Goal: Book appointment/travel/reservation

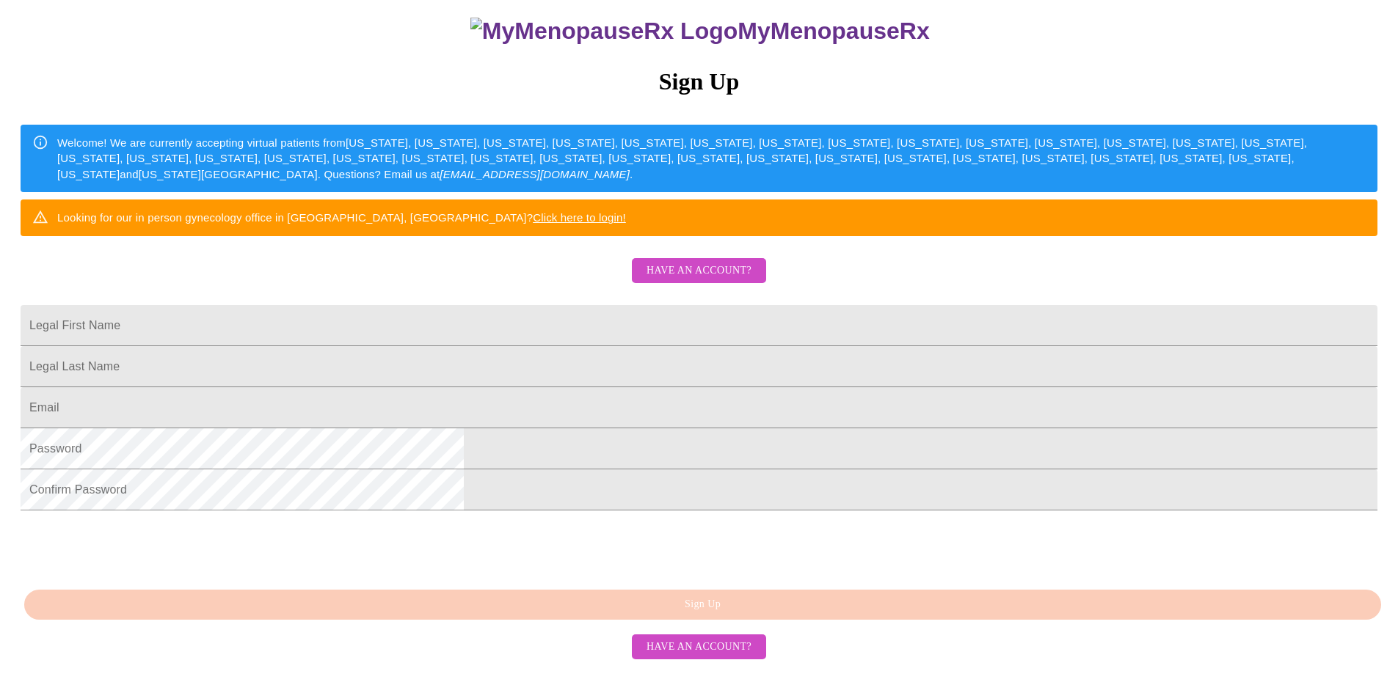
scroll to position [180, 0]
click at [505, 346] on input "Legal First Name" at bounding box center [699, 325] width 1357 height 41
type input "[PERSON_NAME]"
click at [504, 429] on input "Legal First Name" at bounding box center [699, 407] width 1357 height 41
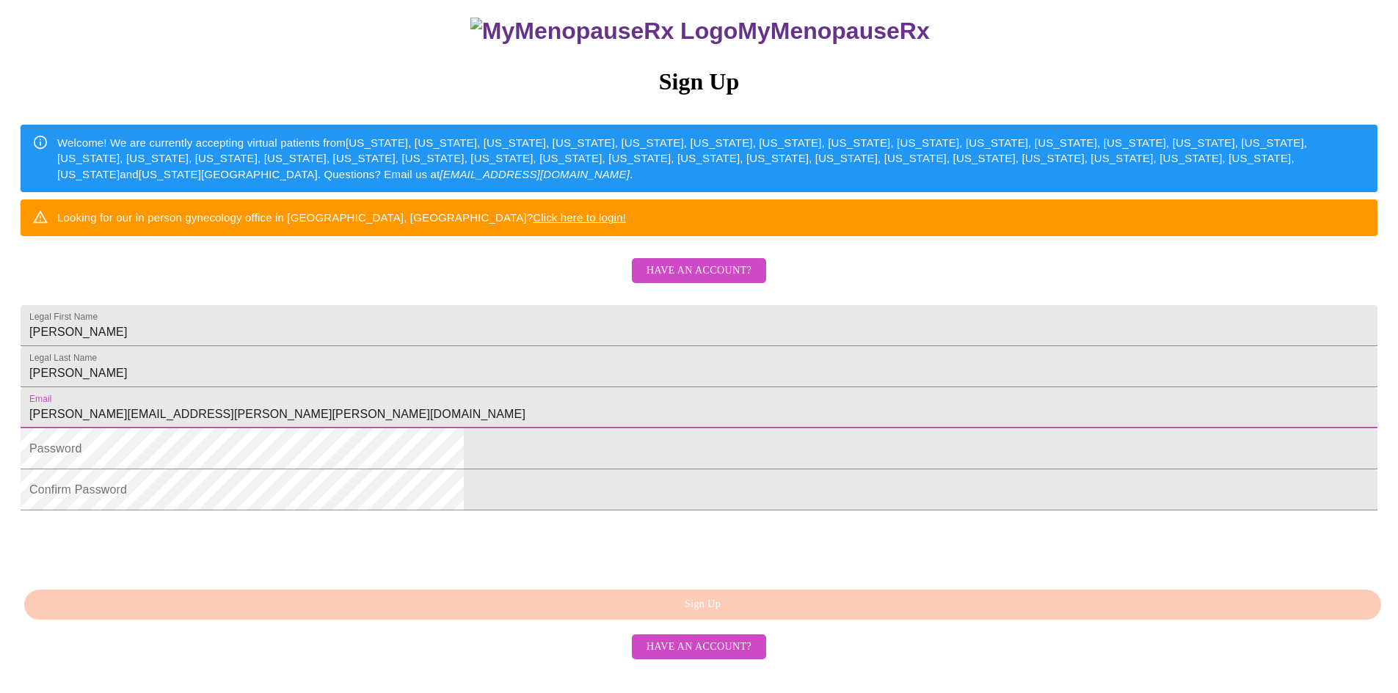
type input "[PERSON_NAME][EMAIL_ADDRESS][PERSON_NAME][PERSON_NAME][DOMAIN_NAME]"
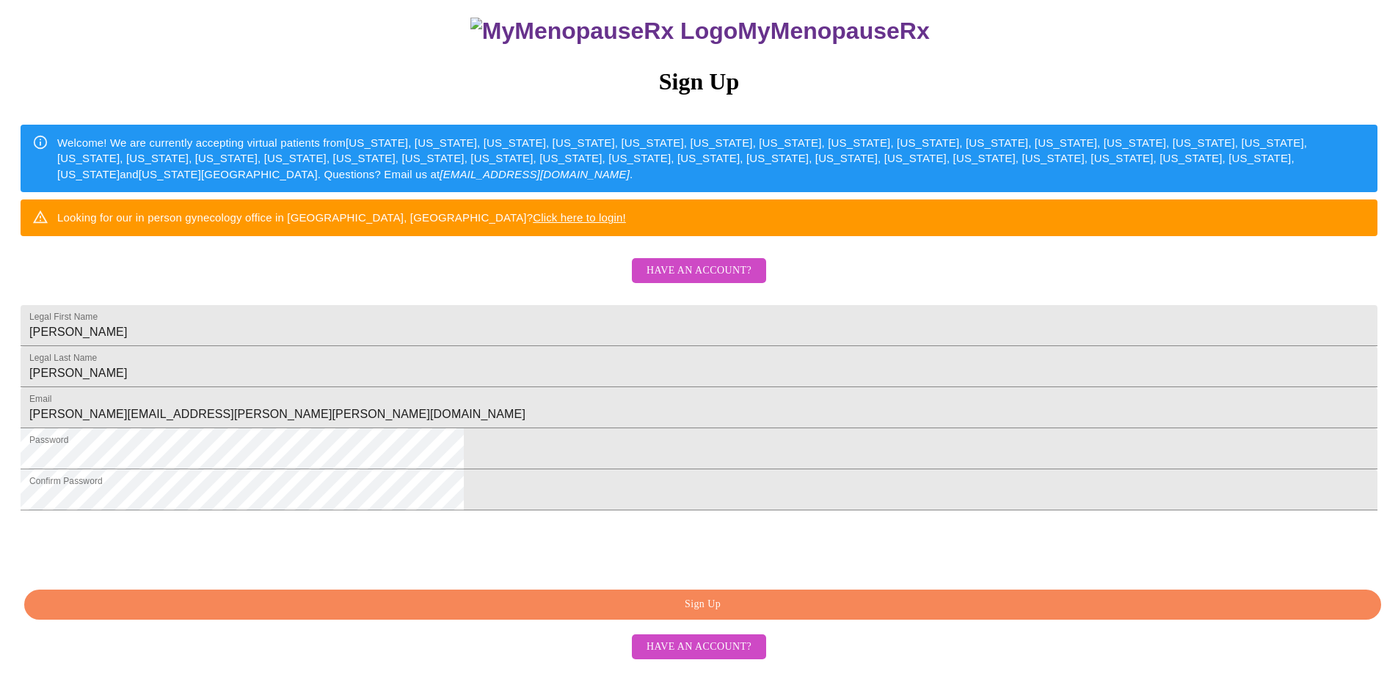
scroll to position [253, 0]
click at [704, 614] on span "Sign Up" at bounding box center [702, 605] width 1323 height 18
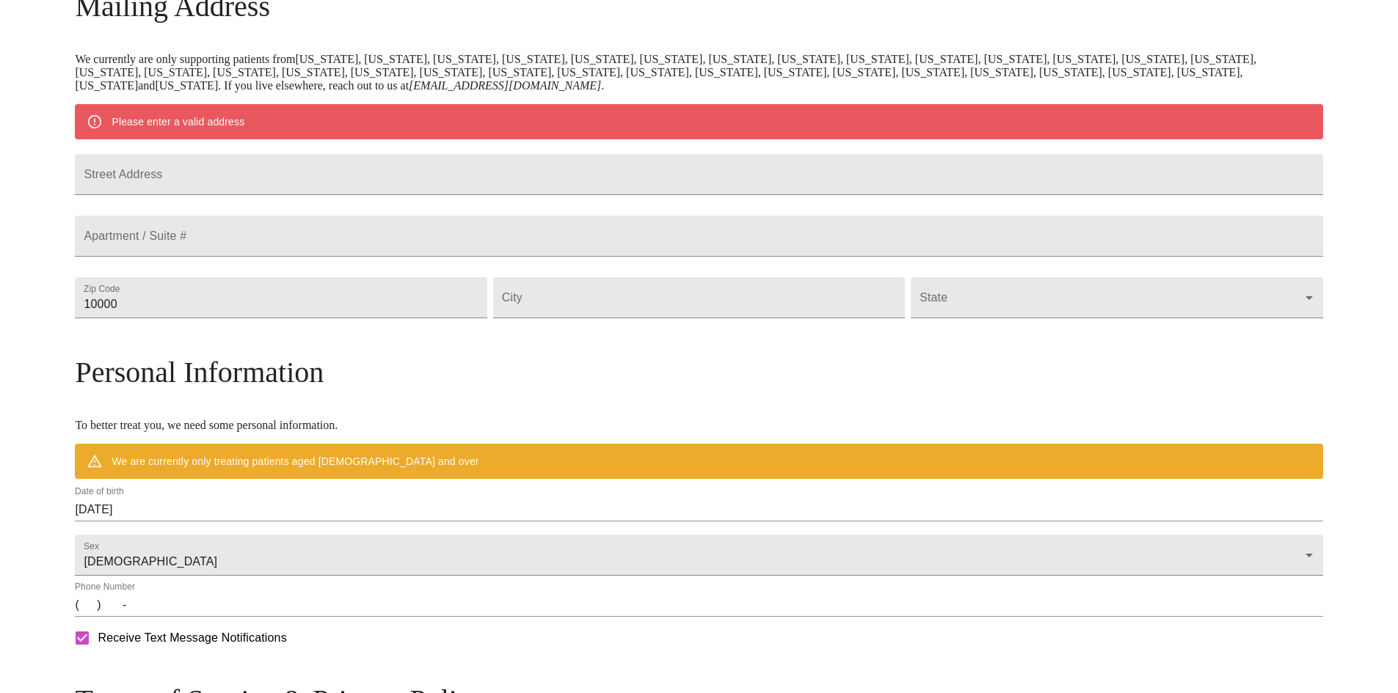
scroll to position [196, 0]
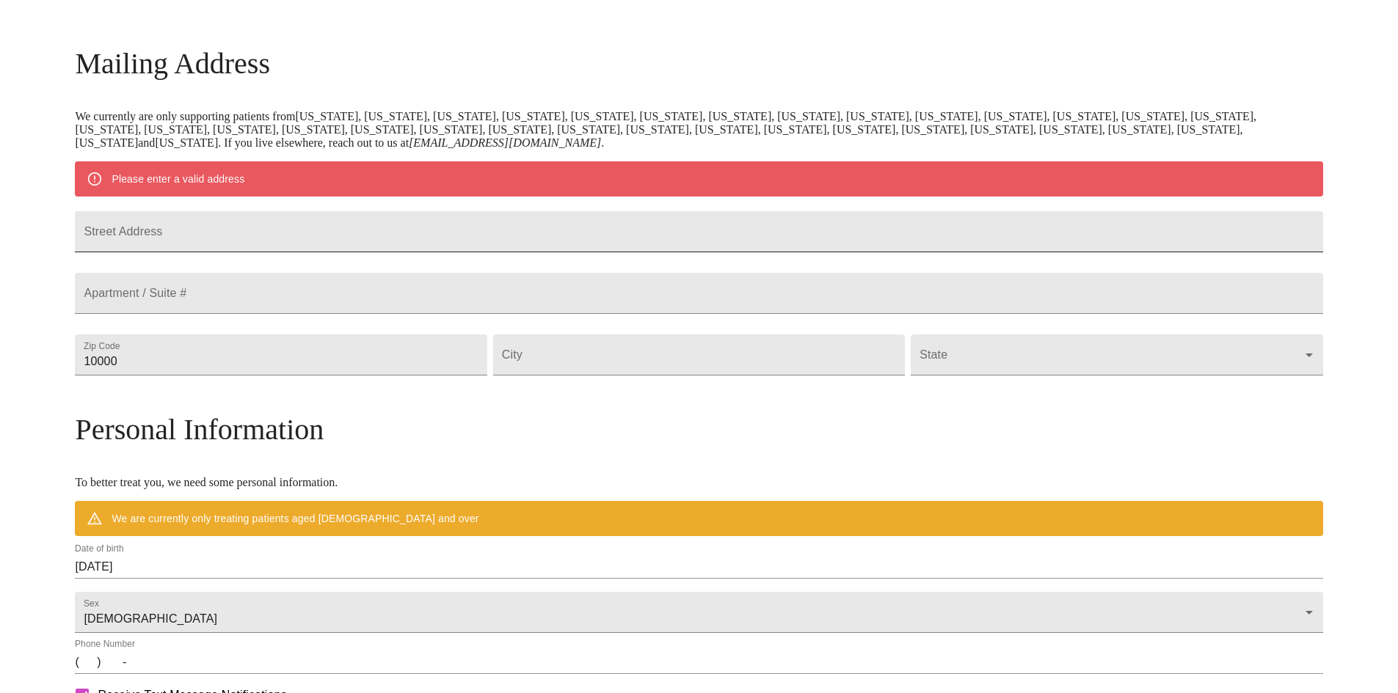
click at [304, 236] on input "Street Address" at bounding box center [699, 231] width 1248 height 41
type input "[STREET_ADDRESS]"
drag, startPoint x: 305, startPoint y: 396, endPoint x: 163, endPoint y: 384, distance: 142.9
click at [163, 384] on div "MyMenopauseRx Welcome to MyMenopauseRx Since it's your first time here, you'll …" at bounding box center [699, 382] width 1248 height 1144
type input "52577"
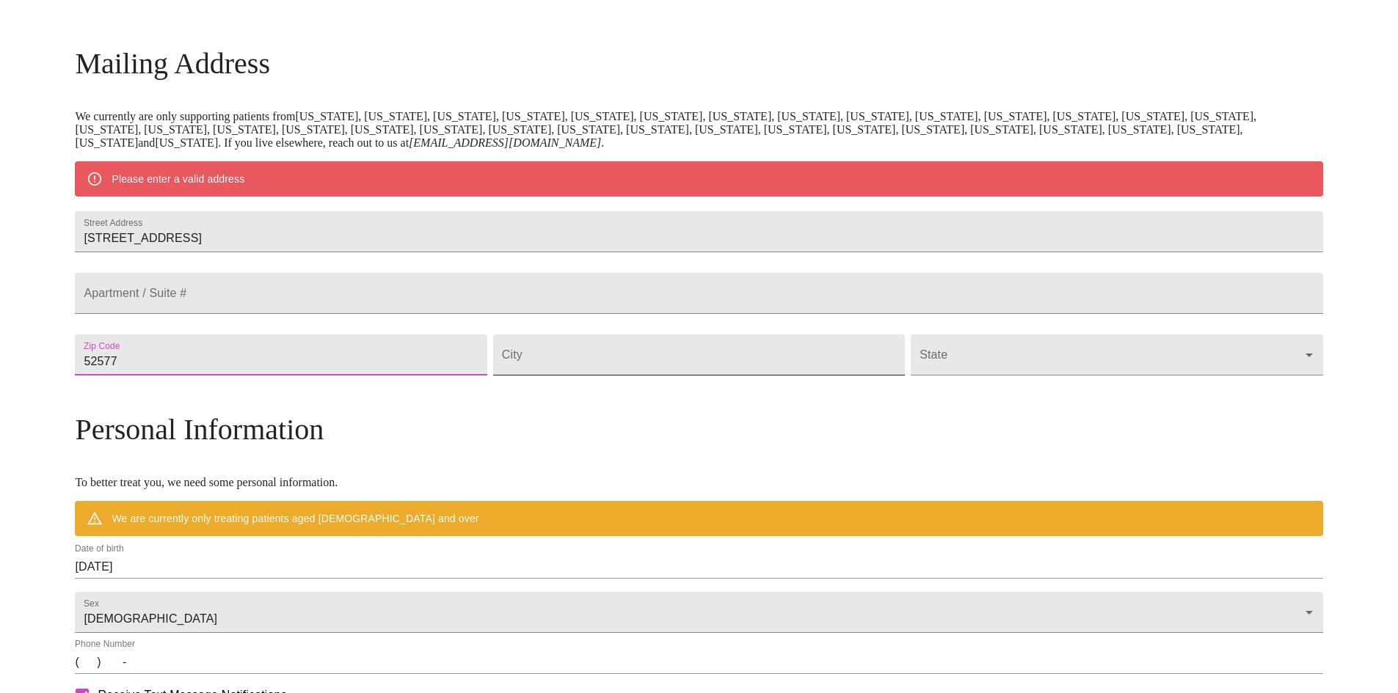
click at [608, 376] on input "Street Address" at bounding box center [699, 355] width 412 height 41
type input "Oskaloosa"
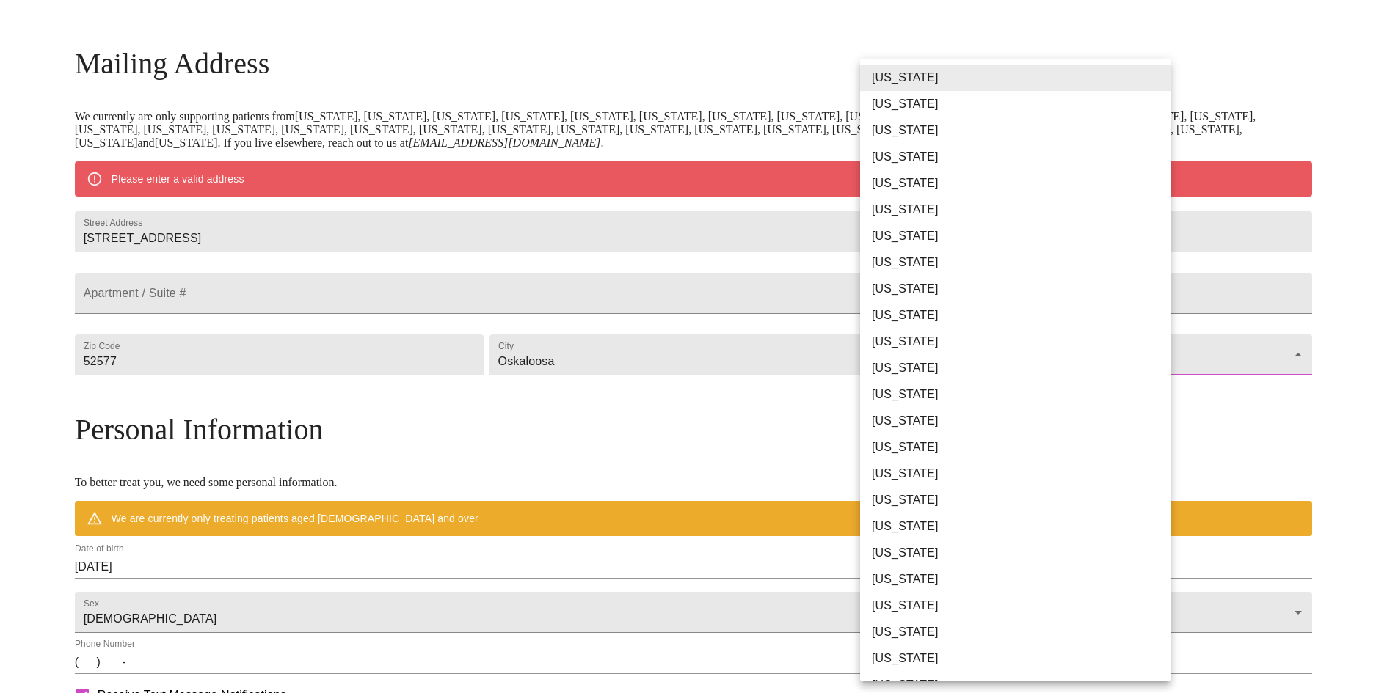
click at [891, 387] on body "MyMenopauseRx Welcome to MyMenopauseRx Since it's your first time here, you'll …" at bounding box center [699, 382] width 1386 height 1144
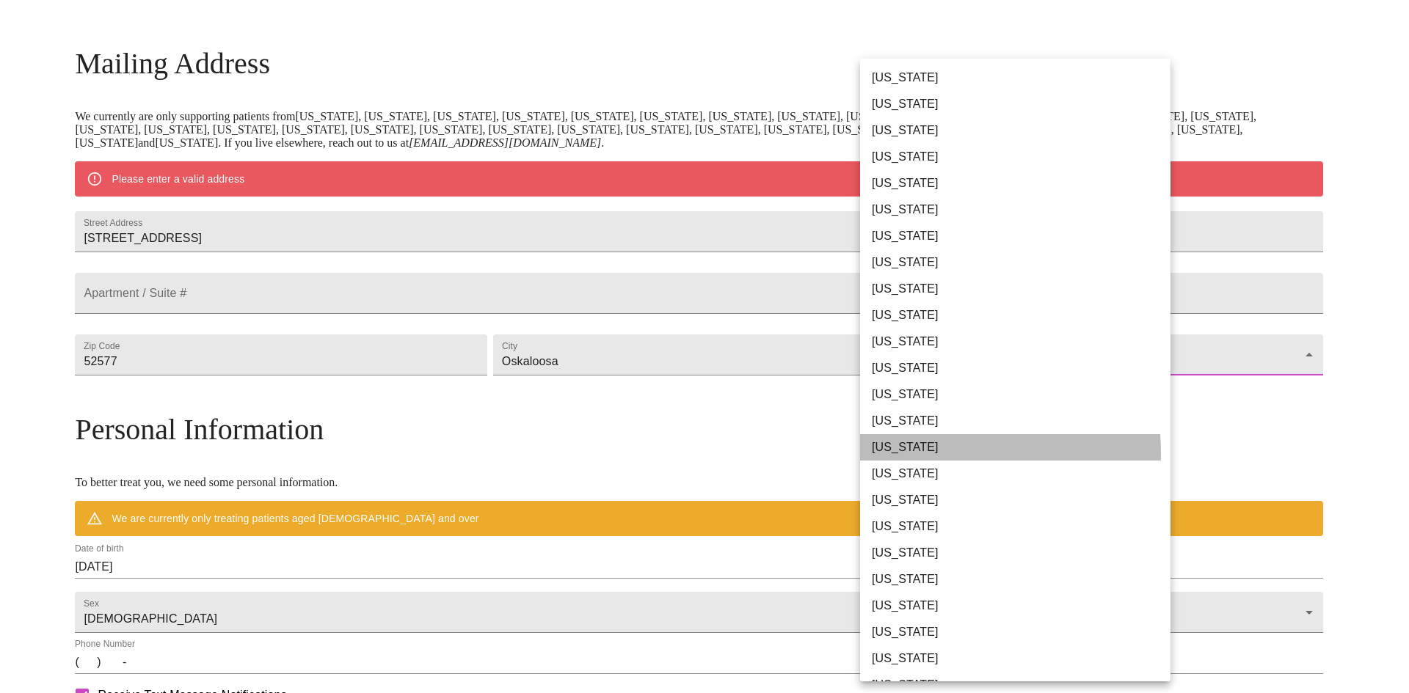
click at [892, 454] on li "[US_STATE]" at bounding box center [1020, 447] width 321 height 26
type input "[US_STATE]"
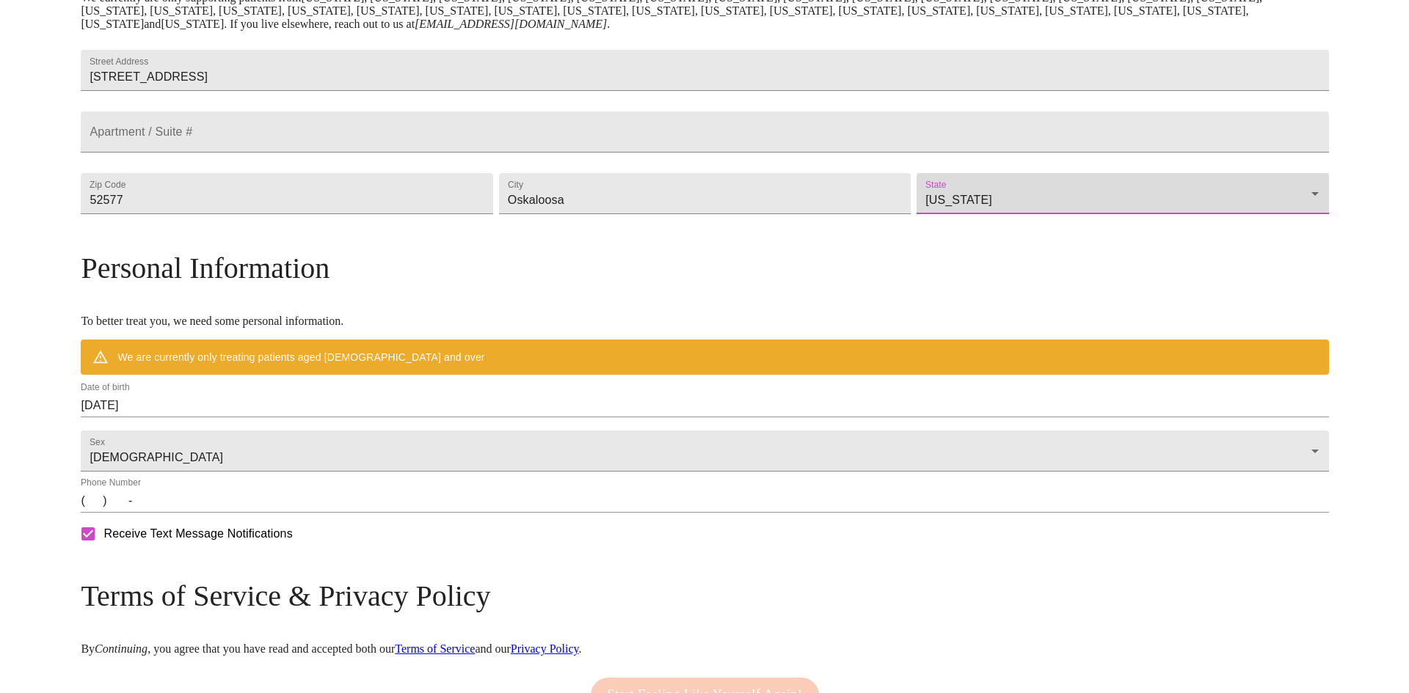
scroll to position [343, 0]
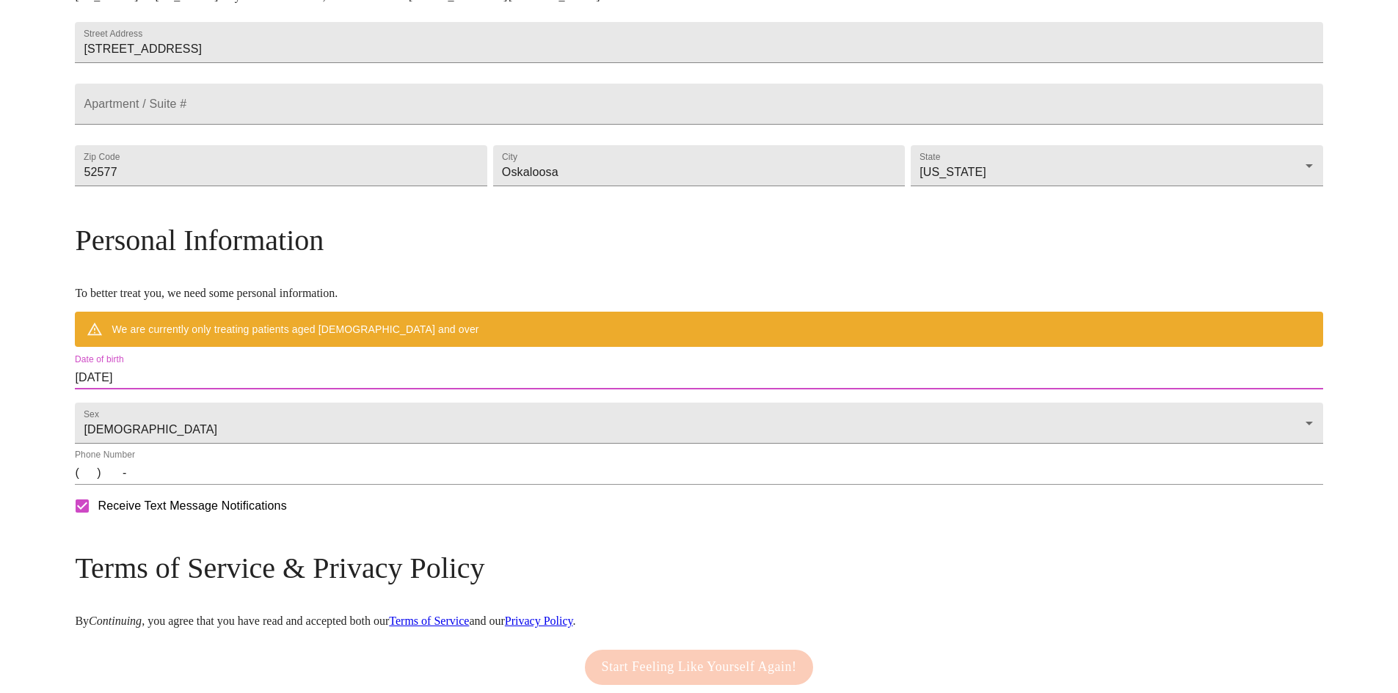
drag, startPoint x: 315, startPoint y: 400, endPoint x: 131, endPoint y: 404, distance: 183.5
click at [132, 404] on div "MyMenopauseRx Welcome to MyMenopauseRx Since it's your first time here, you'll …" at bounding box center [699, 214] width 1248 height 1102
click at [297, 390] on input "[DATE]" at bounding box center [699, 377] width 1248 height 23
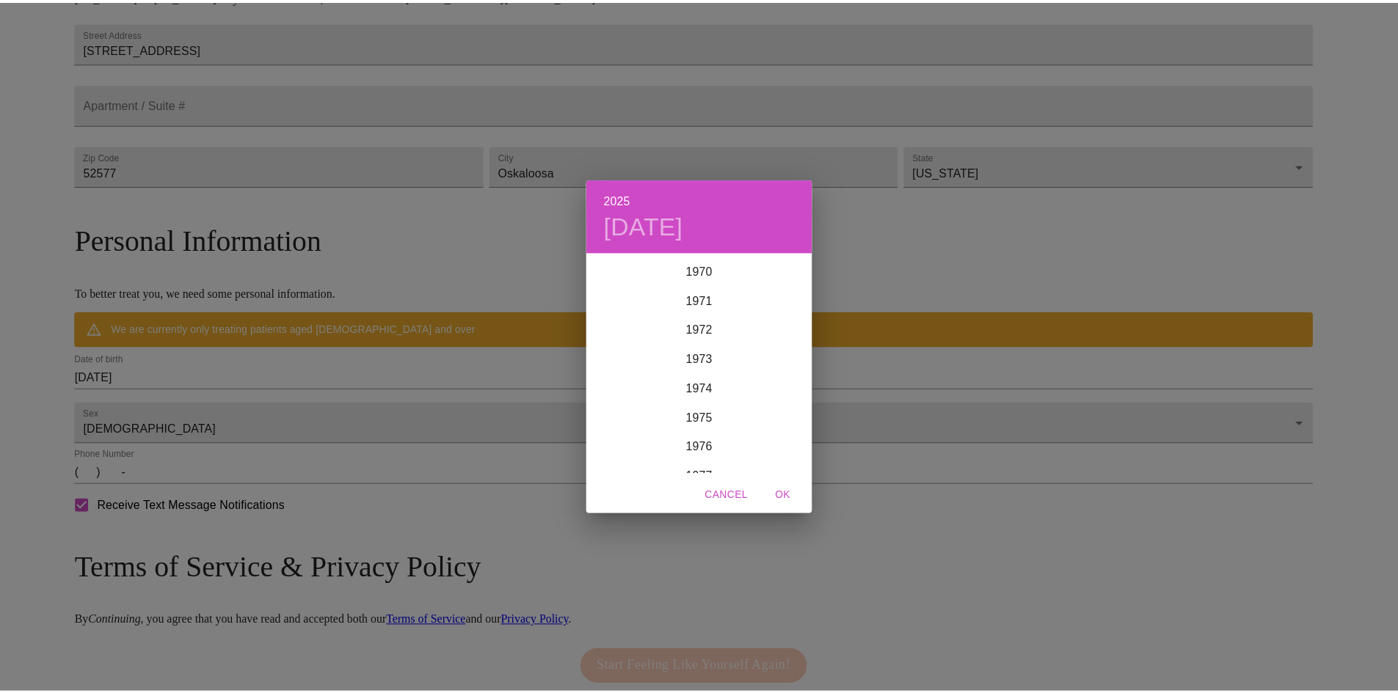
scroll to position [2069, 0]
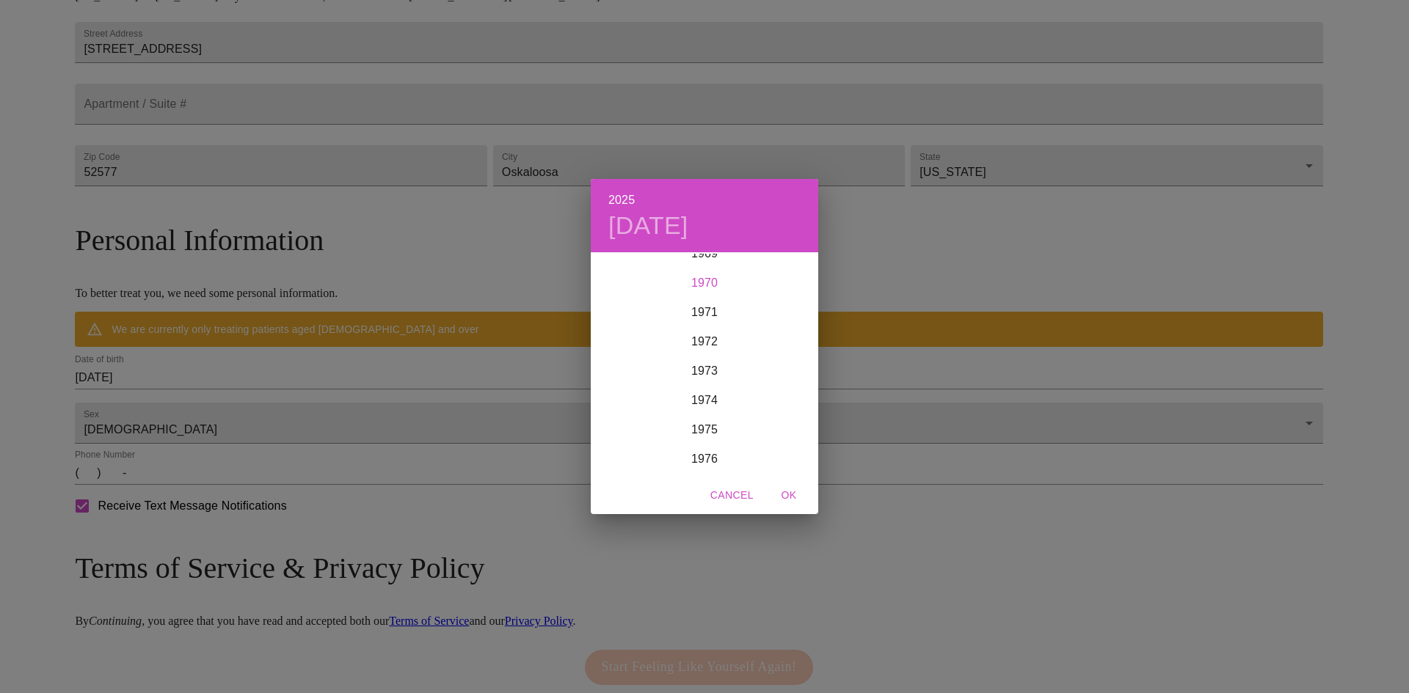
click at [706, 283] on div "1970" at bounding box center [704, 283] width 227 height 29
click at [623, 441] on div "Oct" at bounding box center [629, 446] width 76 height 55
click at [735, 321] on button "1" at bounding box center [734, 330] width 26 height 26
drag, startPoint x: 787, startPoint y: 493, endPoint x: 806, endPoint y: 480, distance: 23.2
click at [788, 493] on span "OK" at bounding box center [788, 496] width 35 height 18
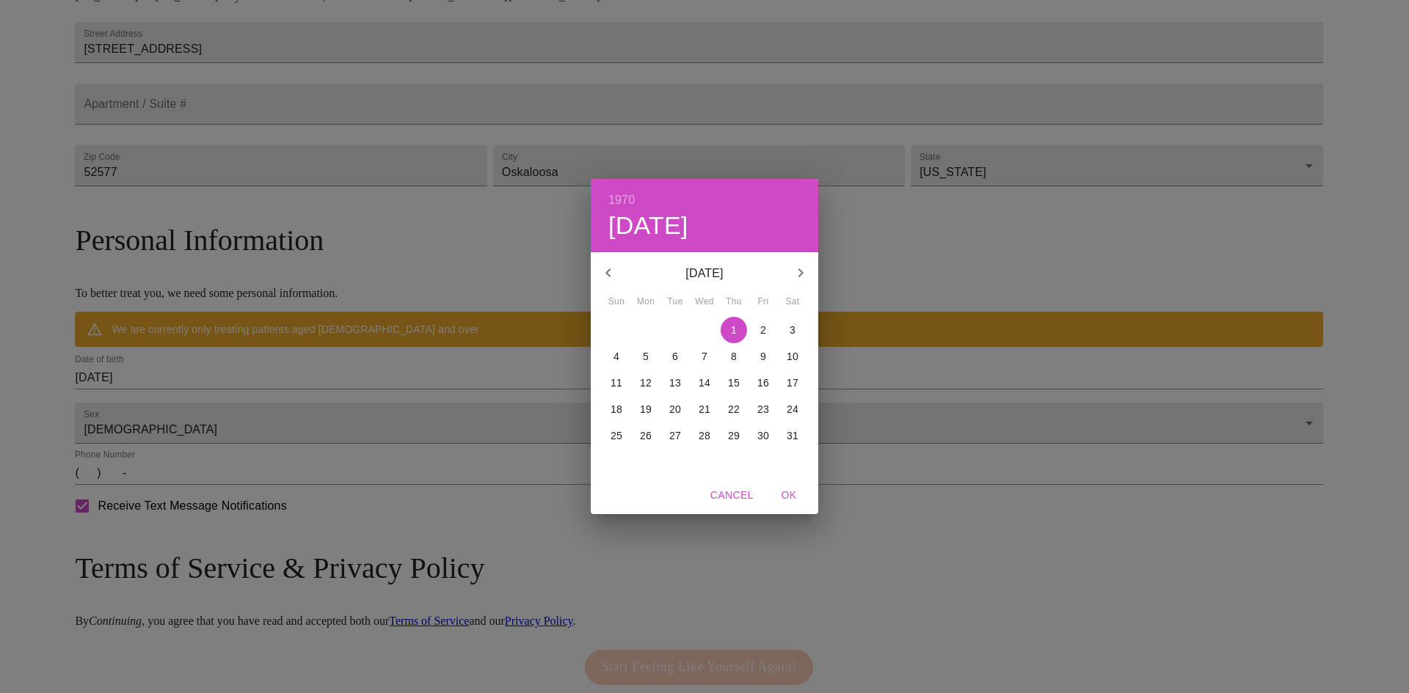
type input "[DATE]"
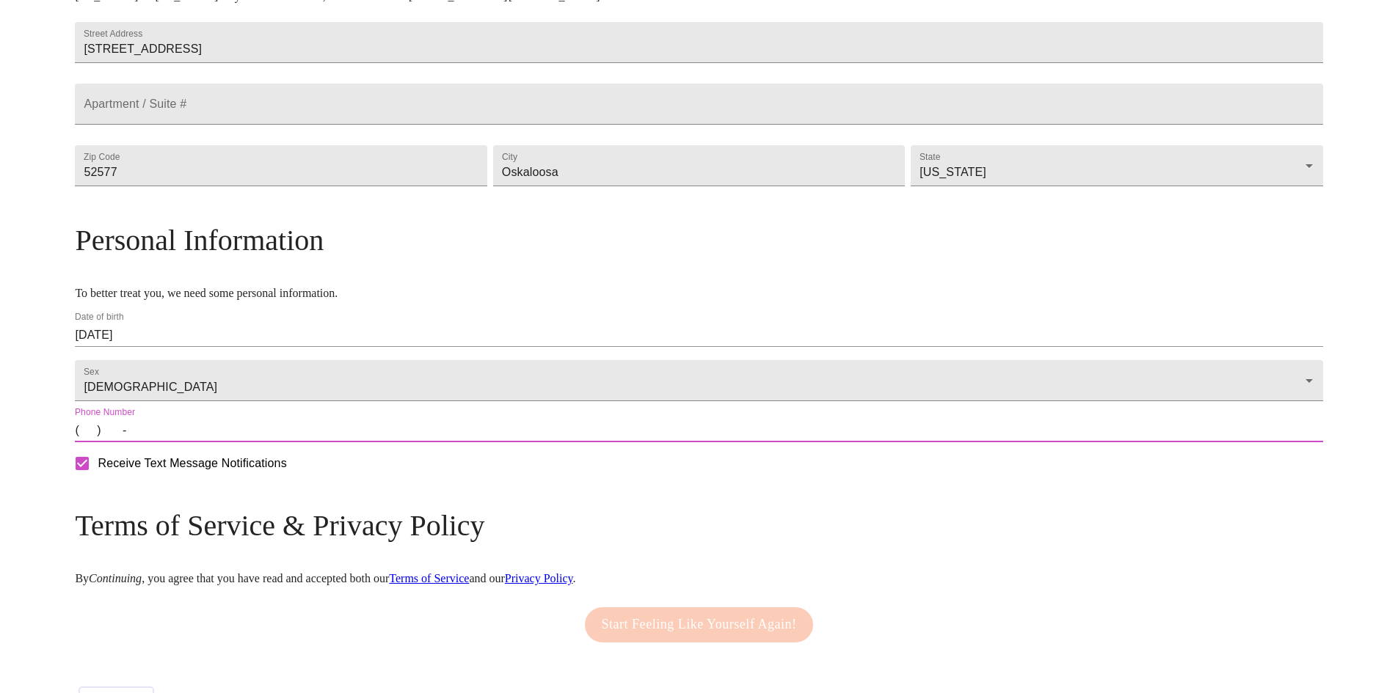
click at [245, 443] on input "(   )    -" at bounding box center [699, 430] width 1248 height 23
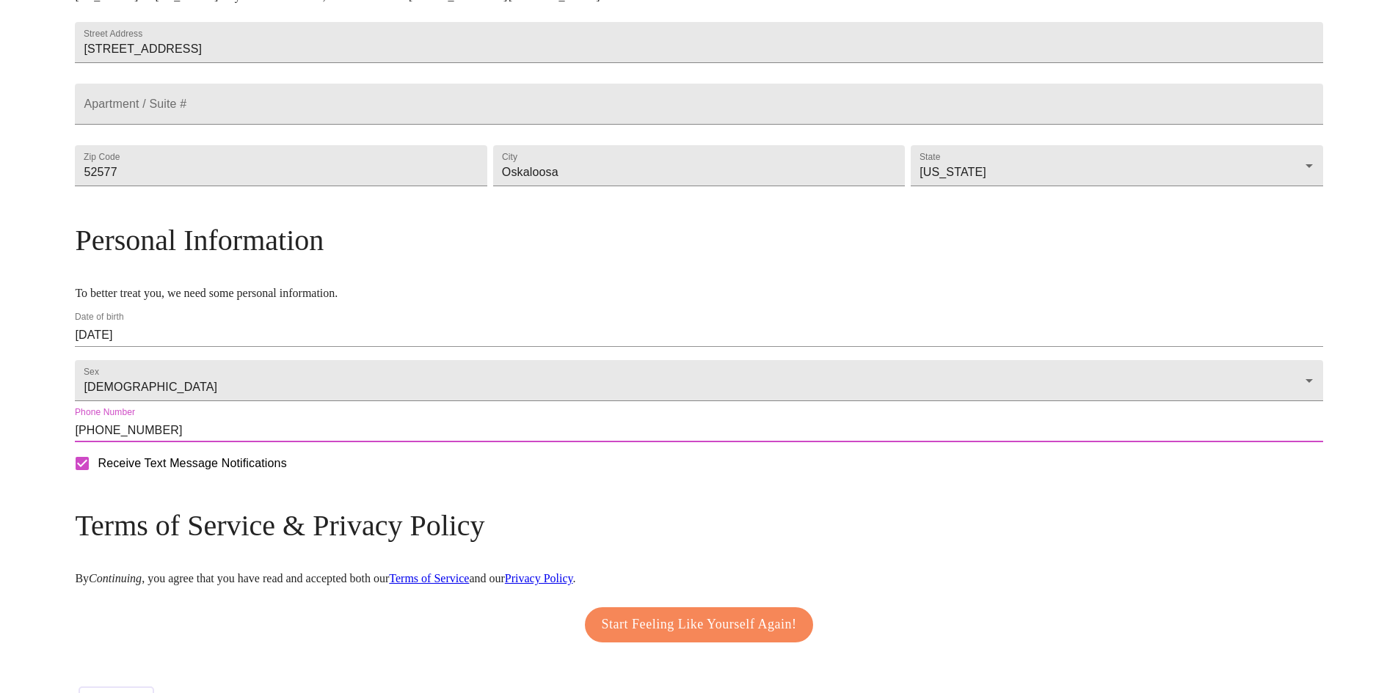
type input "[PHONE_NUMBER]"
click at [98, 479] on input "Receive Text Message Notifications" at bounding box center [82, 463] width 31 height 31
checkbox input "false"
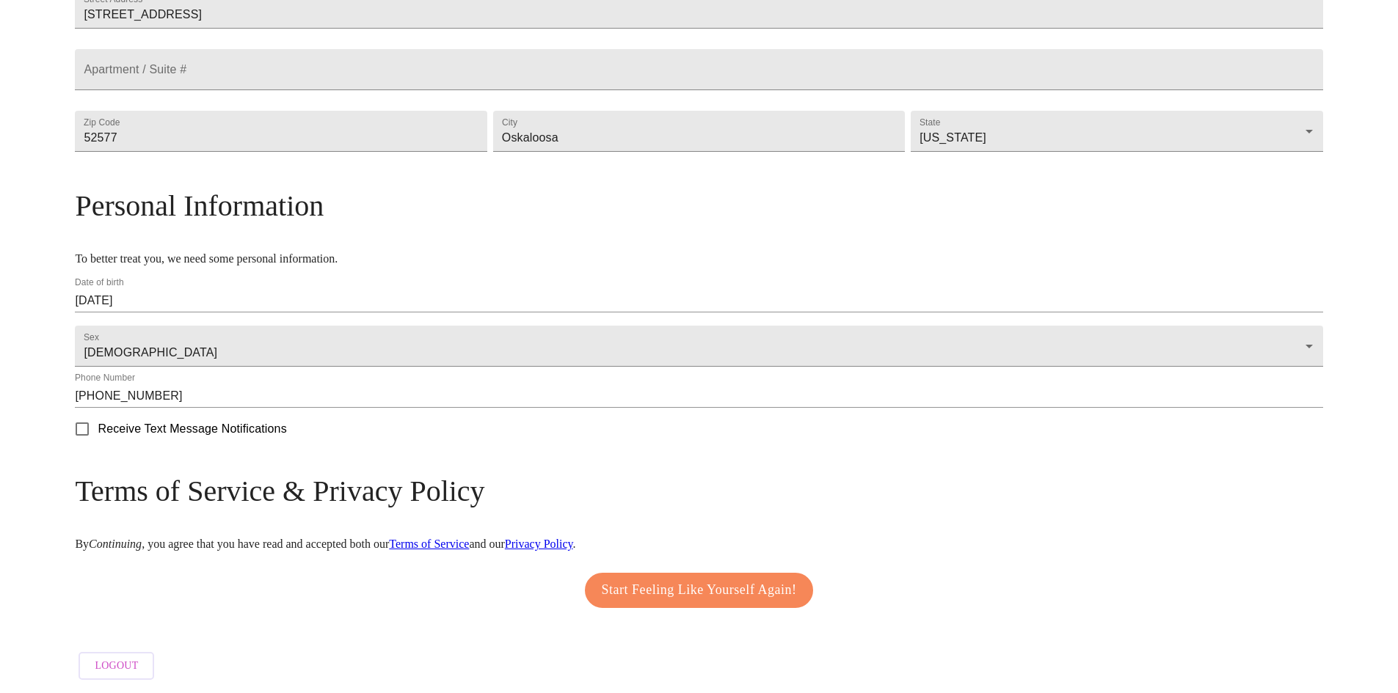
scroll to position [419, 0]
drag, startPoint x: 656, startPoint y: 578, endPoint x: 664, endPoint y: 578, distance: 8.1
click at [657, 579] on span "Start Feeling Like Yourself Again!" at bounding box center [699, 590] width 195 height 23
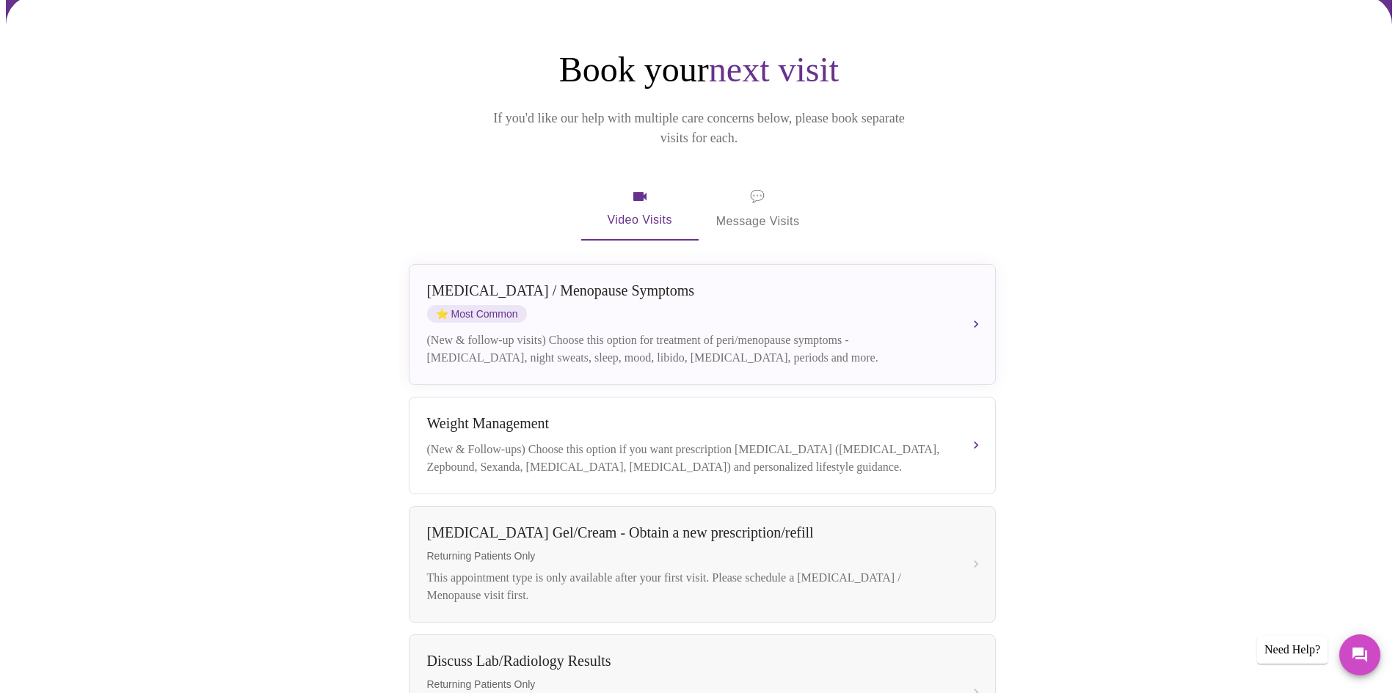
scroll to position [55, 0]
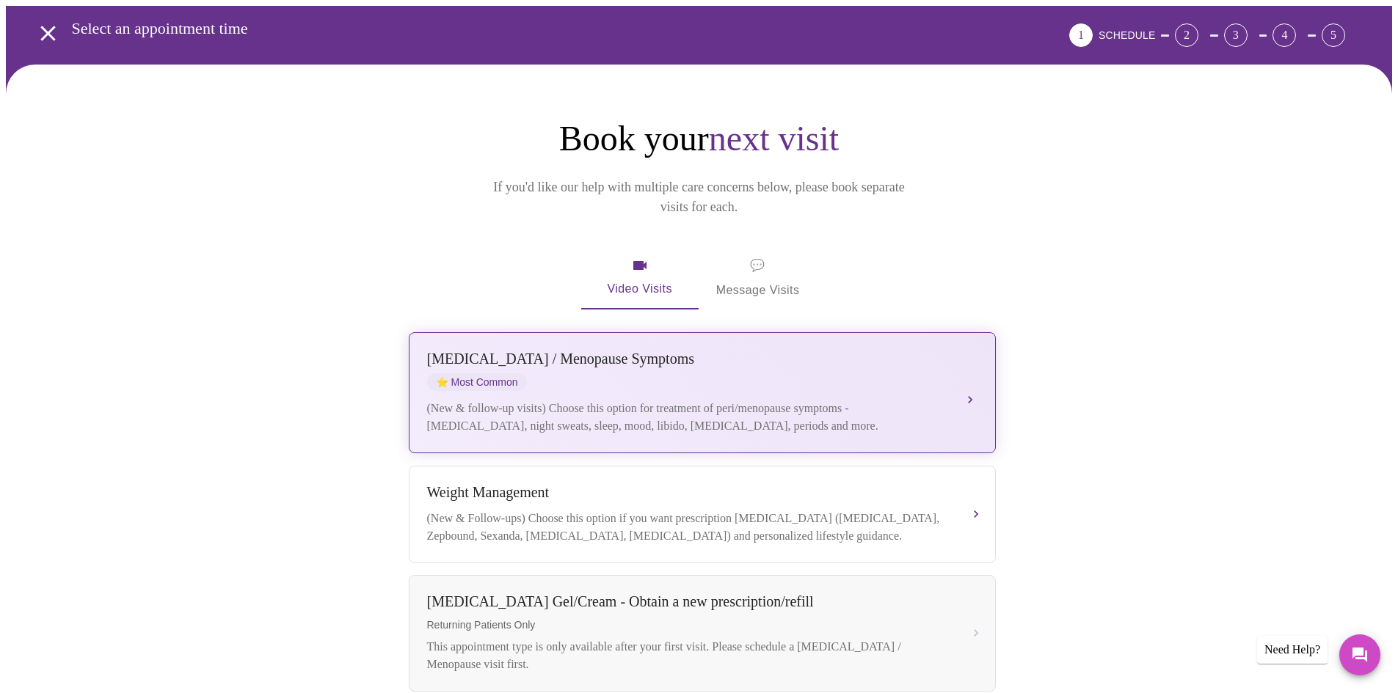
click at [940, 400] on div "(New & follow-up visits) Choose this option for treatment of peri/menopause sym…" at bounding box center [687, 417] width 521 height 35
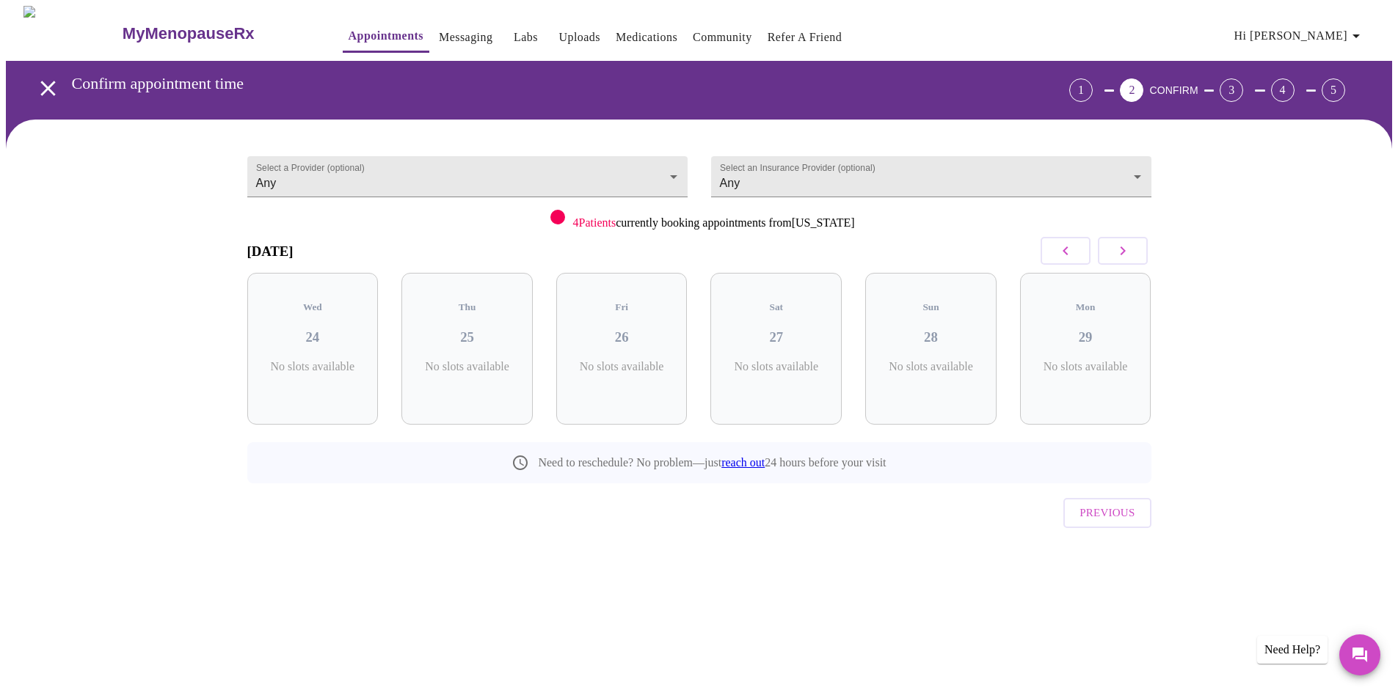
scroll to position [0, 0]
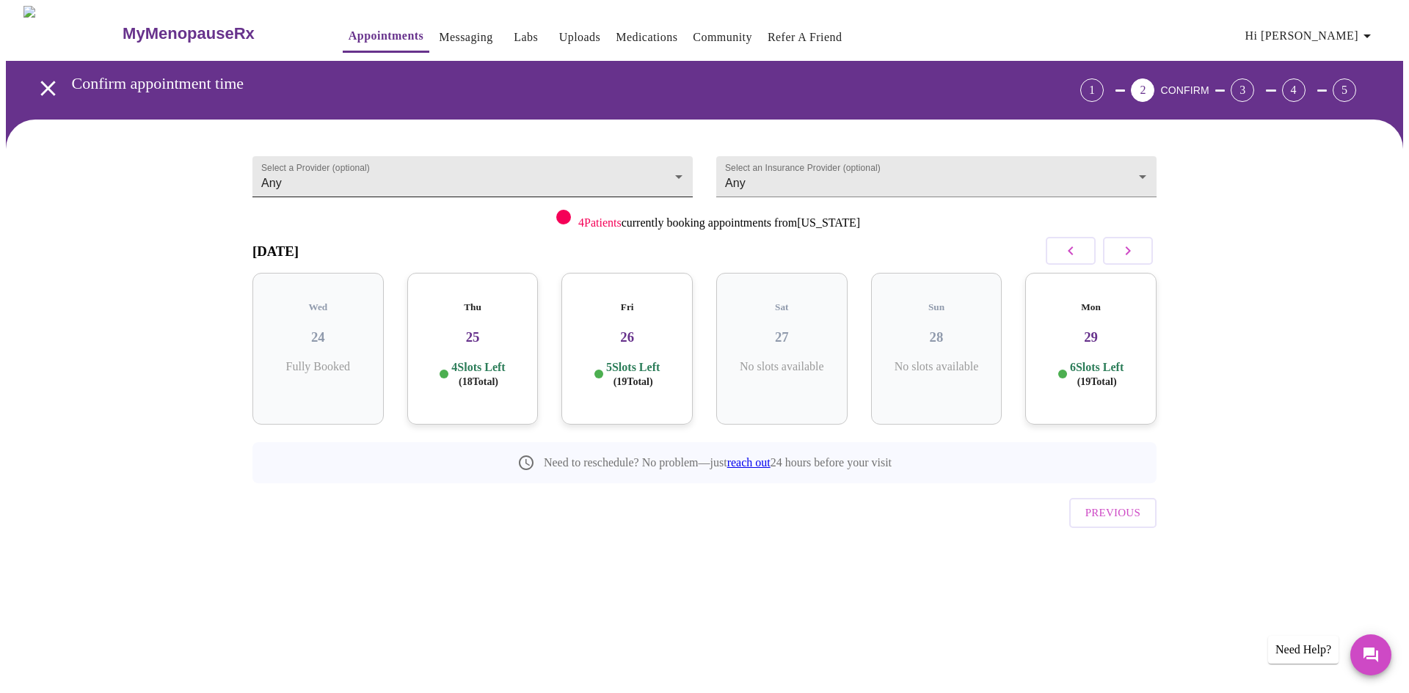
click at [673, 165] on body "MyMenopauseRx Appointments Messaging Labs Uploads Medications Community Refer a…" at bounding box center [704, 304] width 1397 height 596
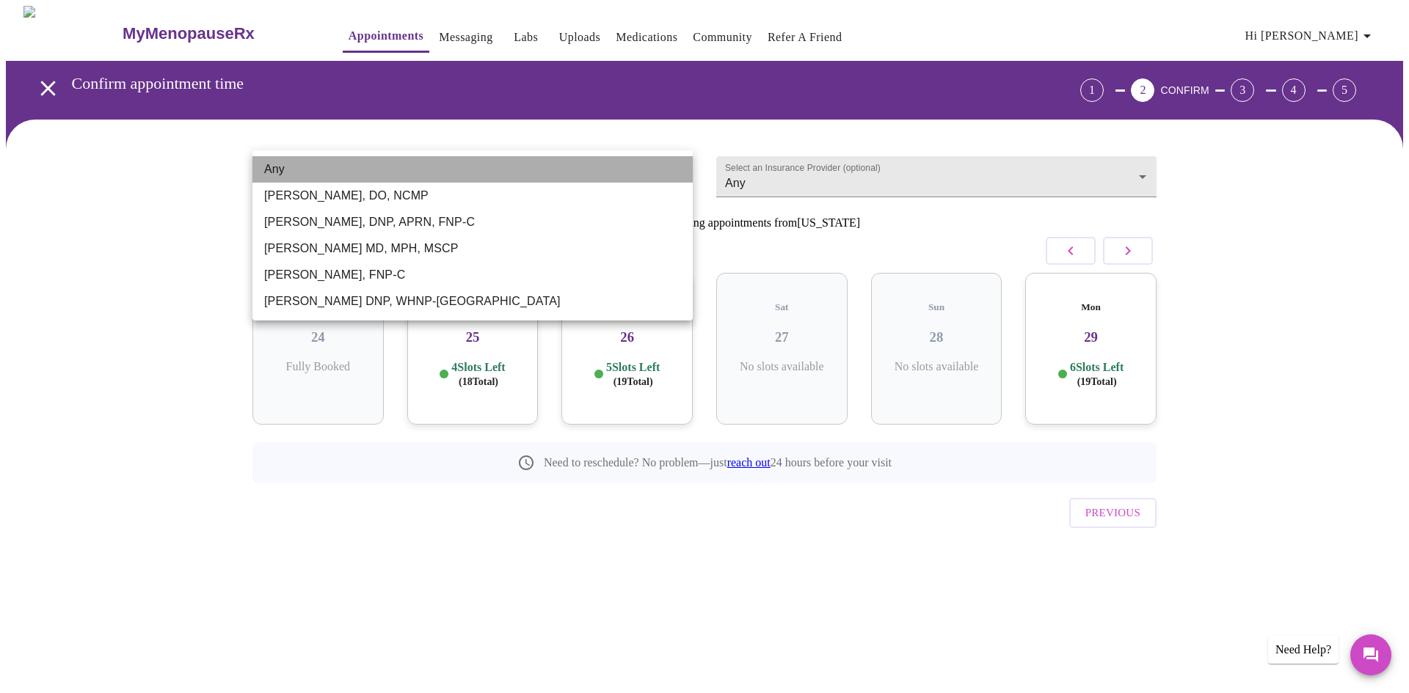
click at [674, 165] on li "Any" at bounding box center [472, 169] width 440 height 26
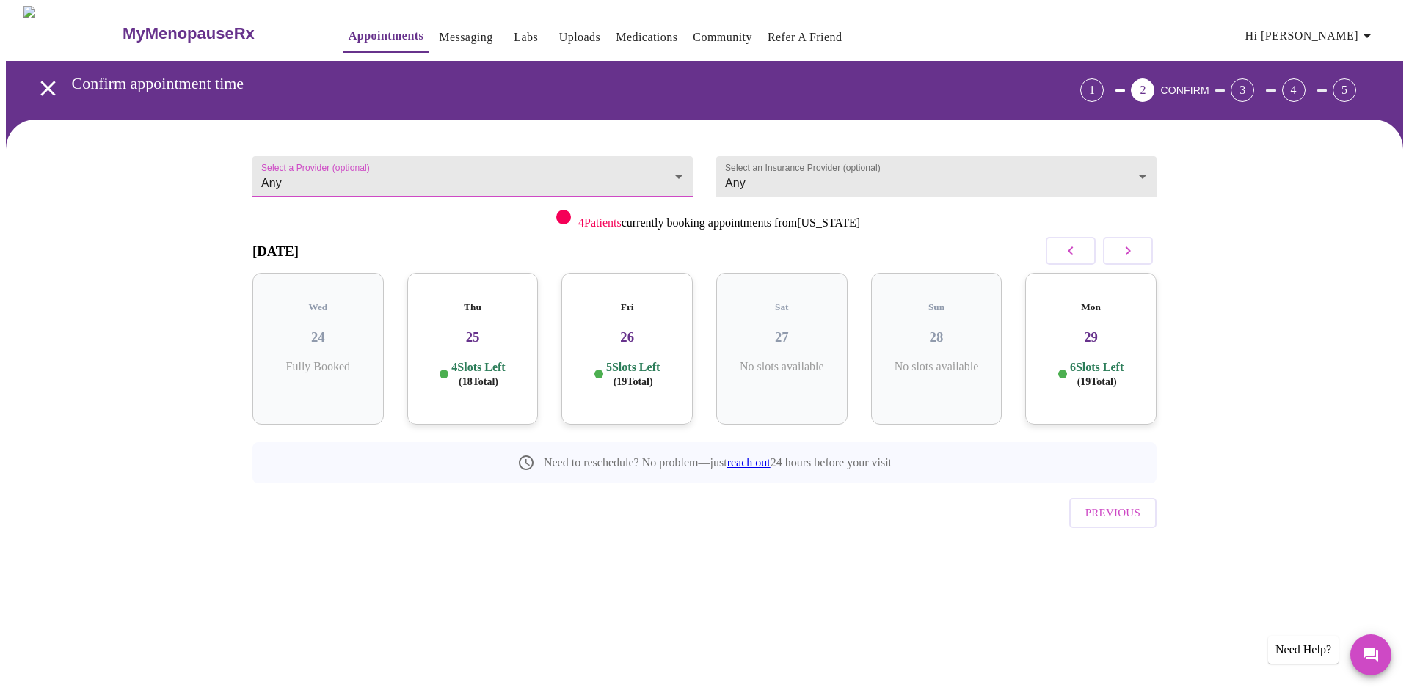
click at [1144, 170] on body "MyMenopauseRx Appointments Messaging Labs Uploads Medications Community Refer a…" at bounding box center [704, 304] width 1397 height 596
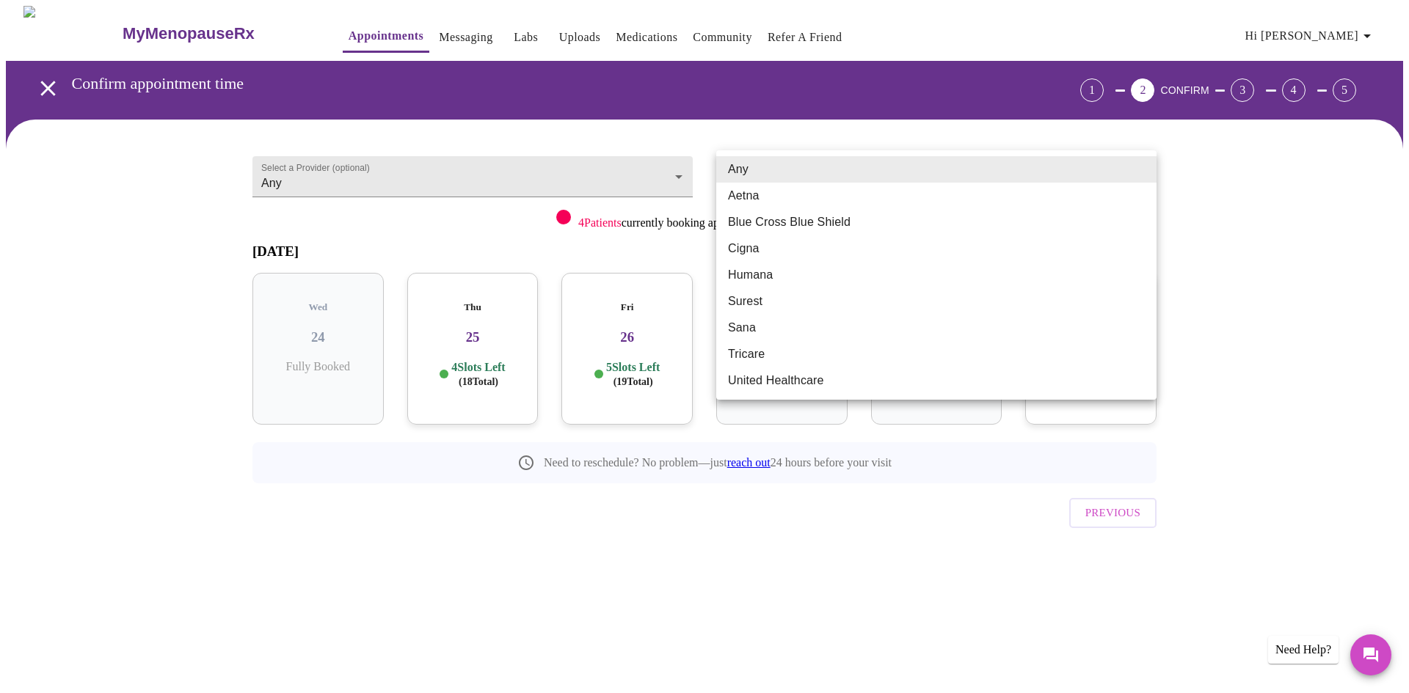
click at [837, 224] on li "Blue Cross Blue Shield" at bounding box center [936, 222] width 440 height 26
type input "Blue Cross Blue Shield"
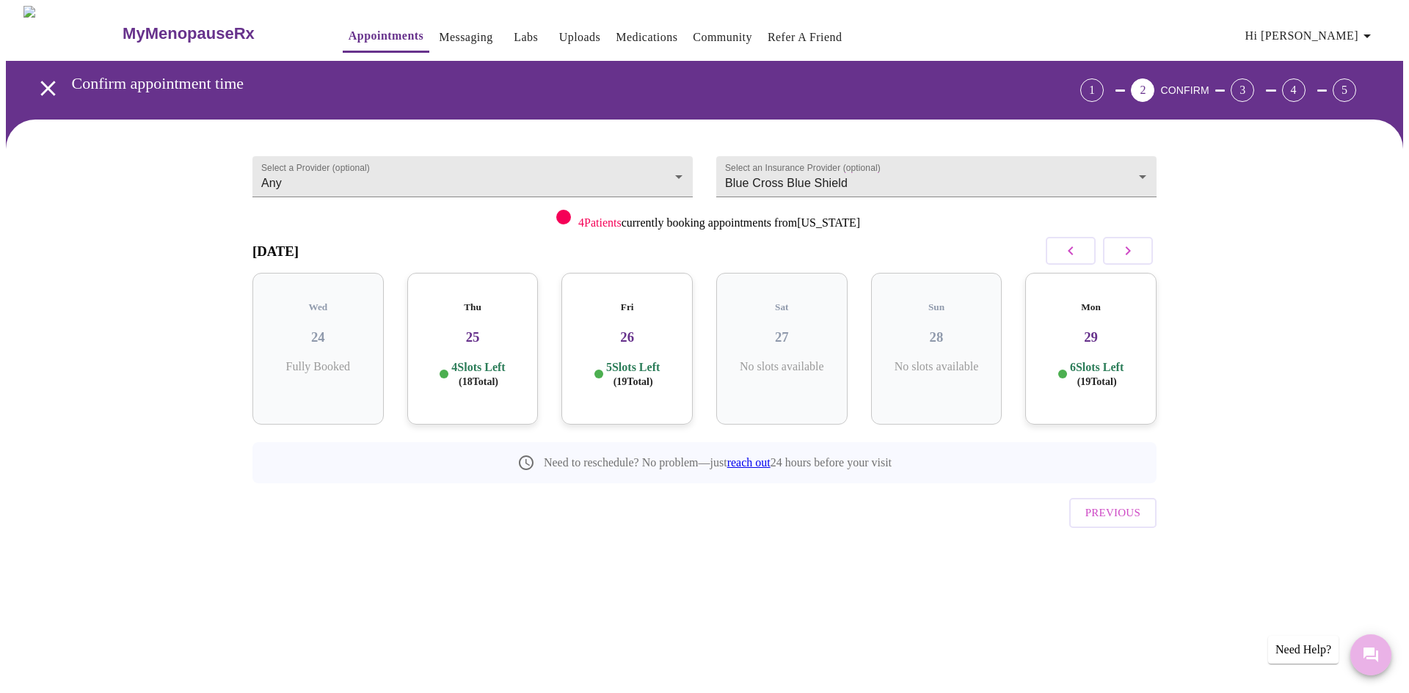
click at [1375, 651] on icon "Messages" at bounding box center [1371, 655] width 15 height 15
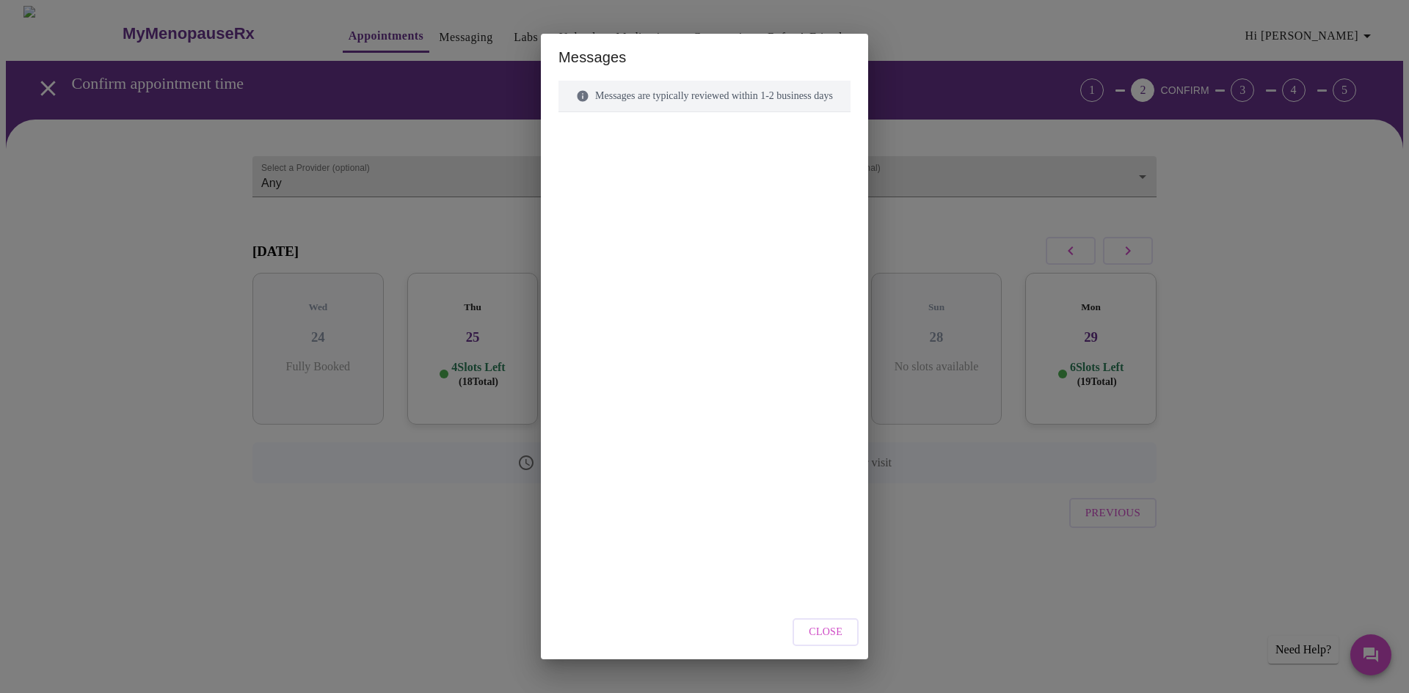
click at [1374, 253] on div "Messages Messages are typically reviewed within 1-2 business days Close" at bounding box center [704, 346] width 1409 height 693
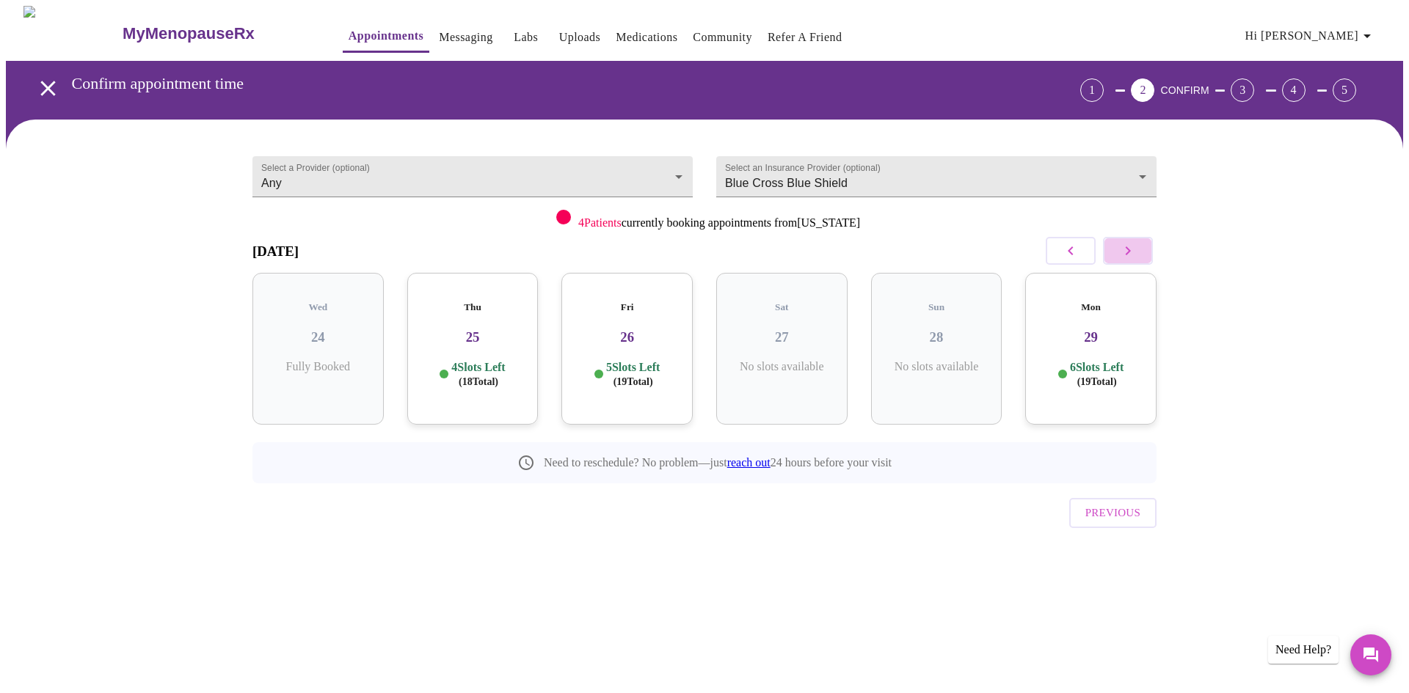
click at [1132, 247] on icon "button" at bounding box center [1128, 251] width 18 height 18
drag, startPoint x: 623, startPoint y: 367, endPoint x: 633, endPoint y: 367, distance: 10.3
click at [624, 376] on span "( 26 Total)" at bounding box center [634, 381] width 40 height 11
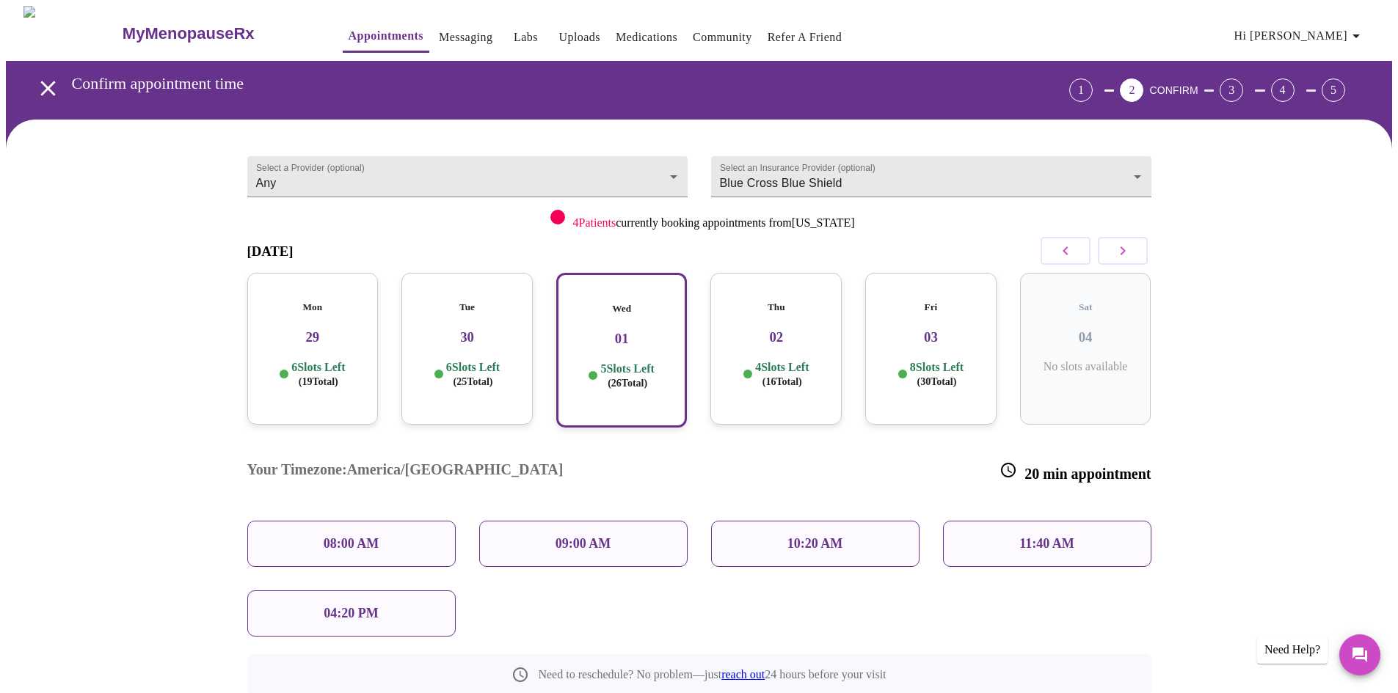
click at [812, 536] on p "10:20 AM" at bounding box center [815, 543] width 56 height 15
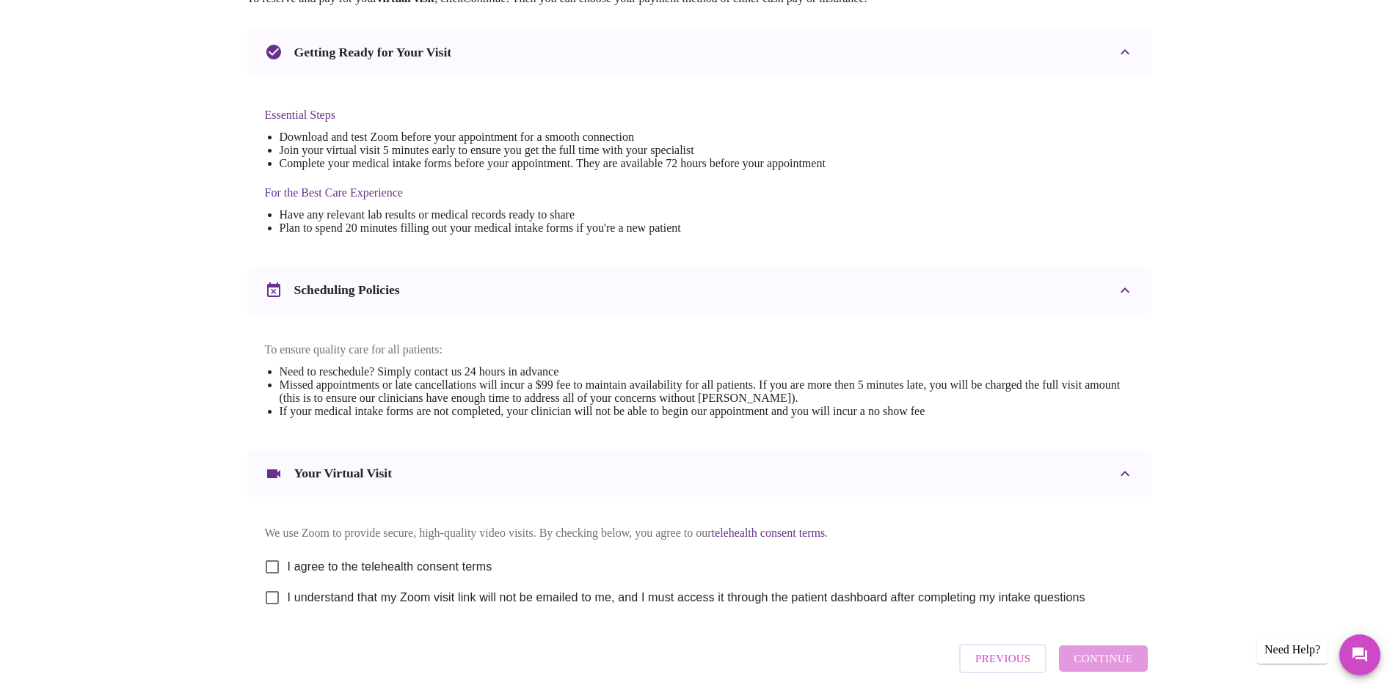
scroll to position [367, 0]
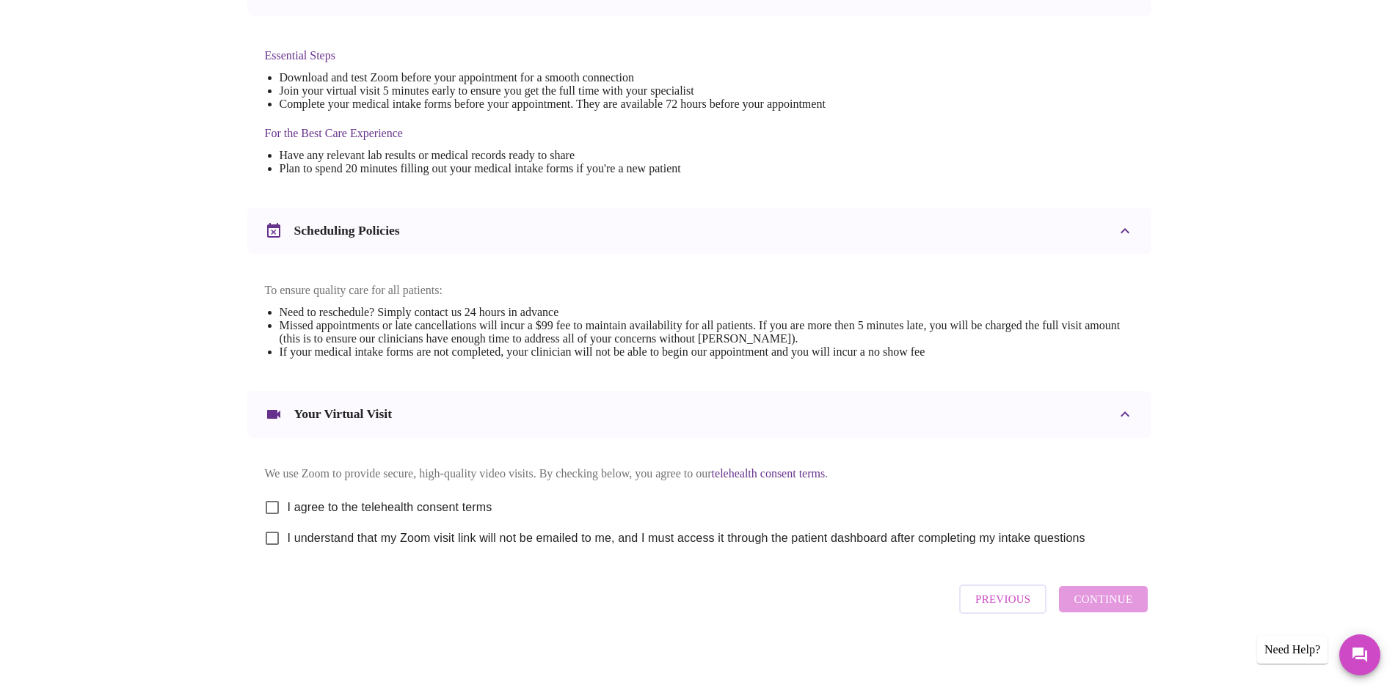
click at [277, 503] on input "I agree to the telehealth consent terms" at bounding box center [272, 507] width 31 height 31
checkbox input "true"
drag, startPoint x: 273, startPoint y: 542, endPoint x: 366, endPoint y: 542, distance: 93.2
click at [274, 542] on input "I understand that my Zoom visit link will not be emailed to me, and I must acce…" at bounding box center [272, 538] width 31 height 31
checkbox input "true"
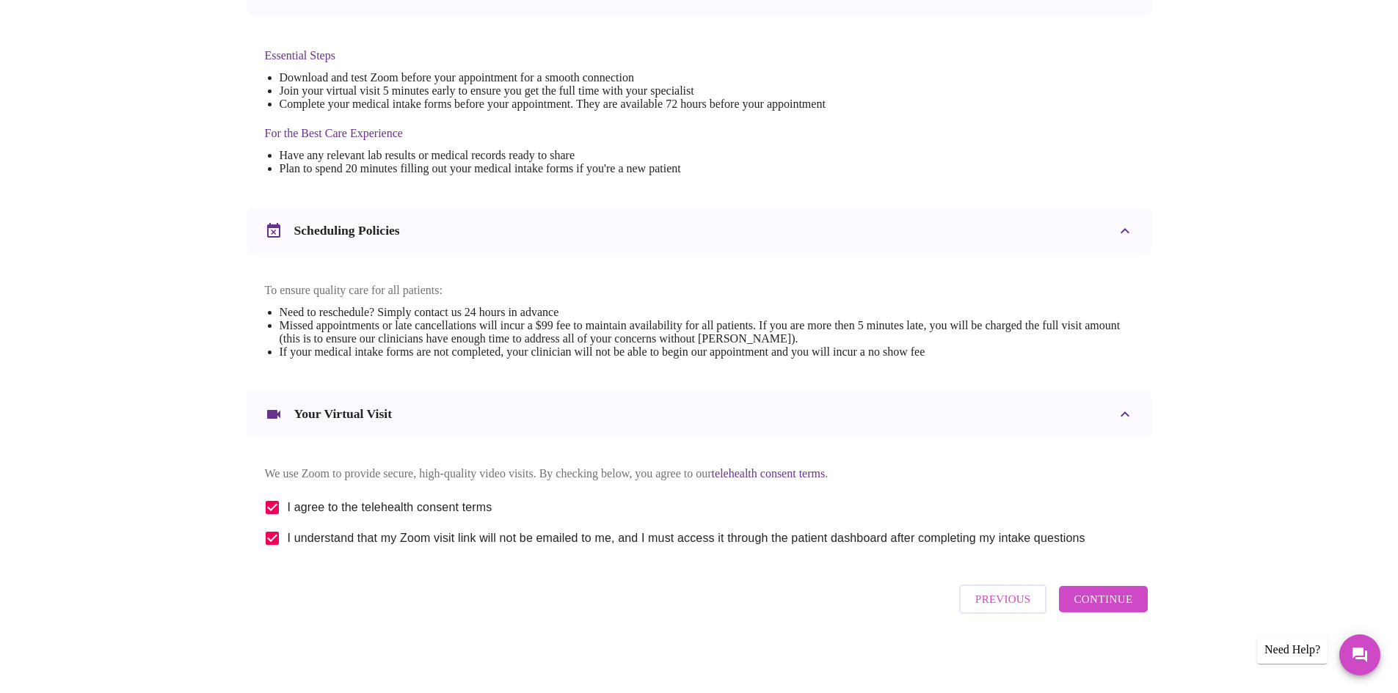
scroll to position [371, 0]
click at [1105, 603] on span "Continue" at bounding box center [1103, 599] width 59 height 19
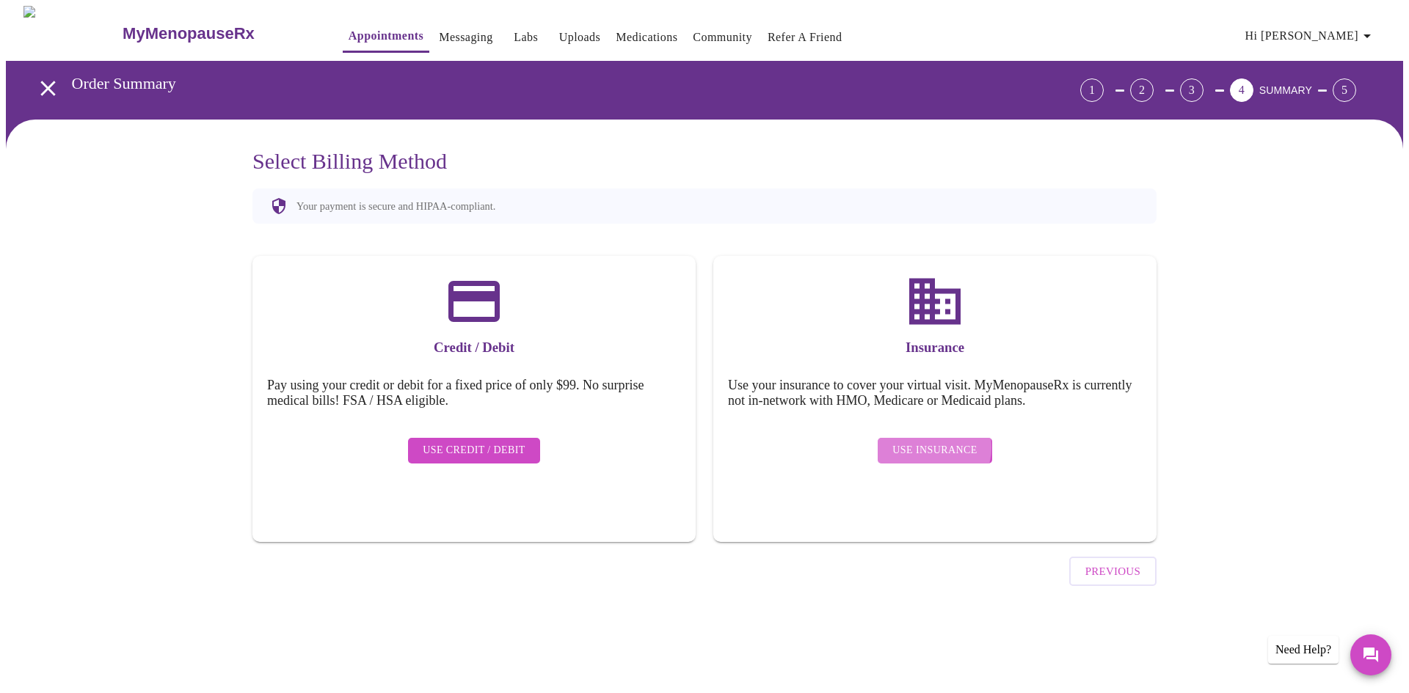
click at [930, 442] on span "Use Insurance" at bounding box center [934, 451] width 84 height 18
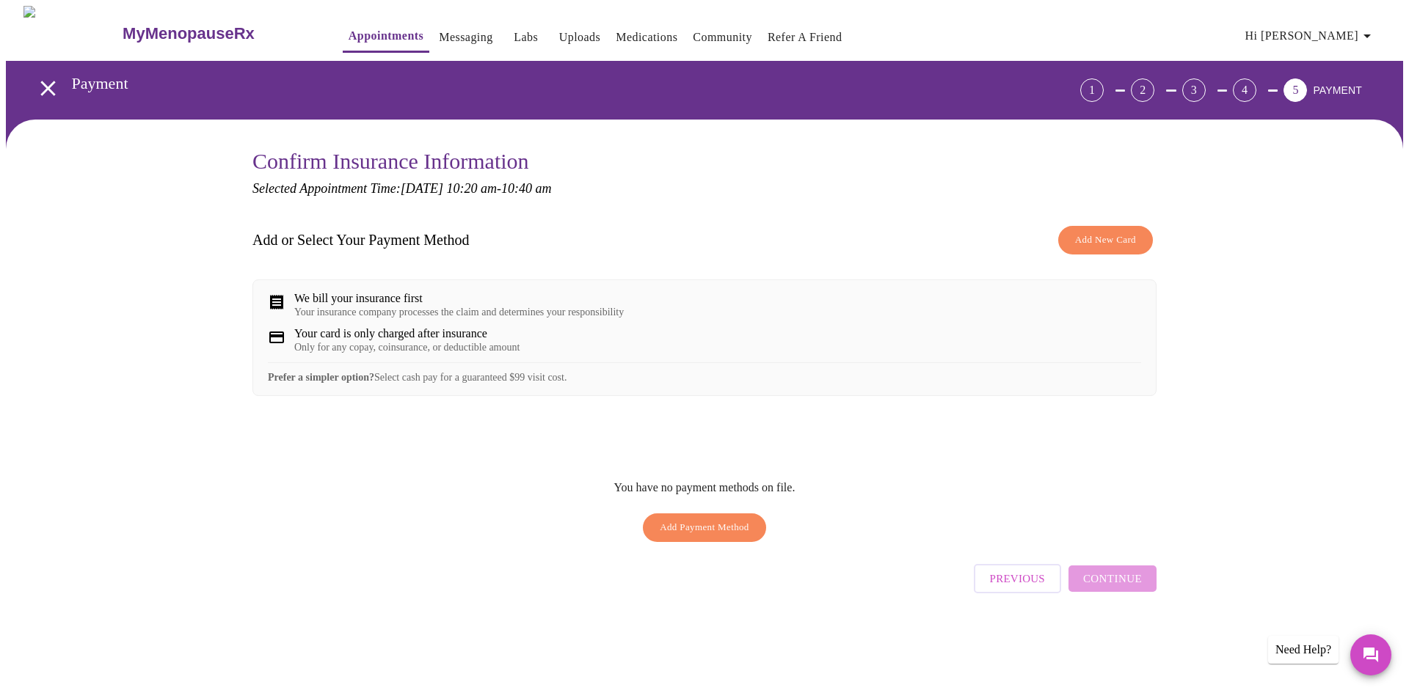
click at [1116, 232] on span "Add New Card" at bounding box center [1105, 240] width 61 height 17
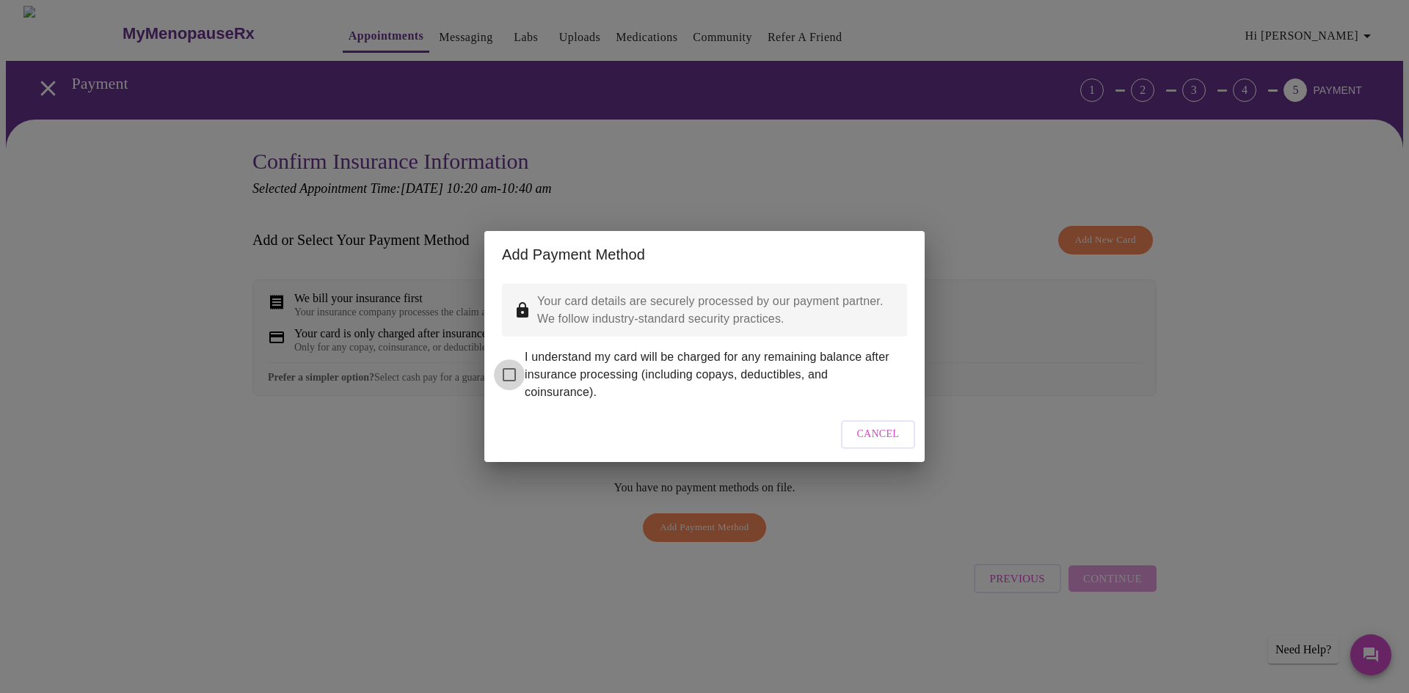
click at [507, 365] on input "I understand my card will be charged for any remaining balance after insurance …" at bounding box center [509, 375] width 31 height 31
checkbox input "true"
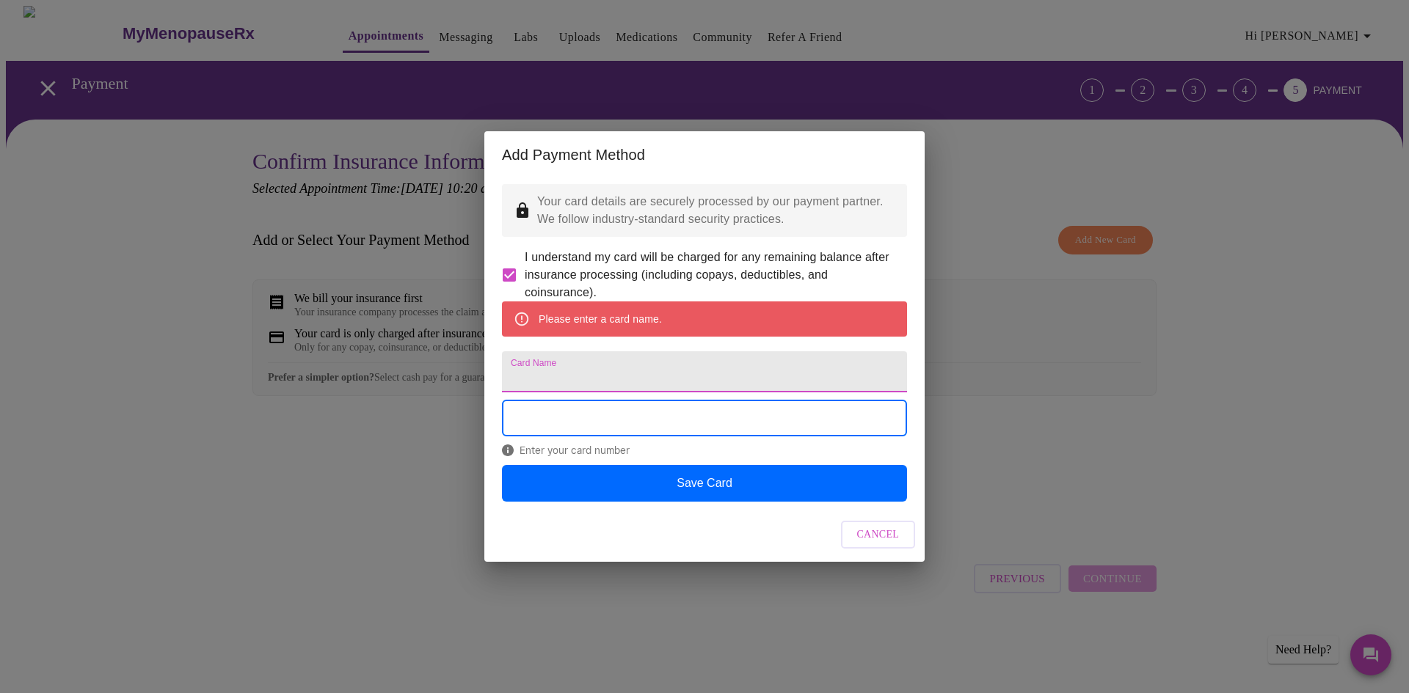
click at [536, 368] on input "Card Name" at bounding box center [704, 372] width 405 height 41
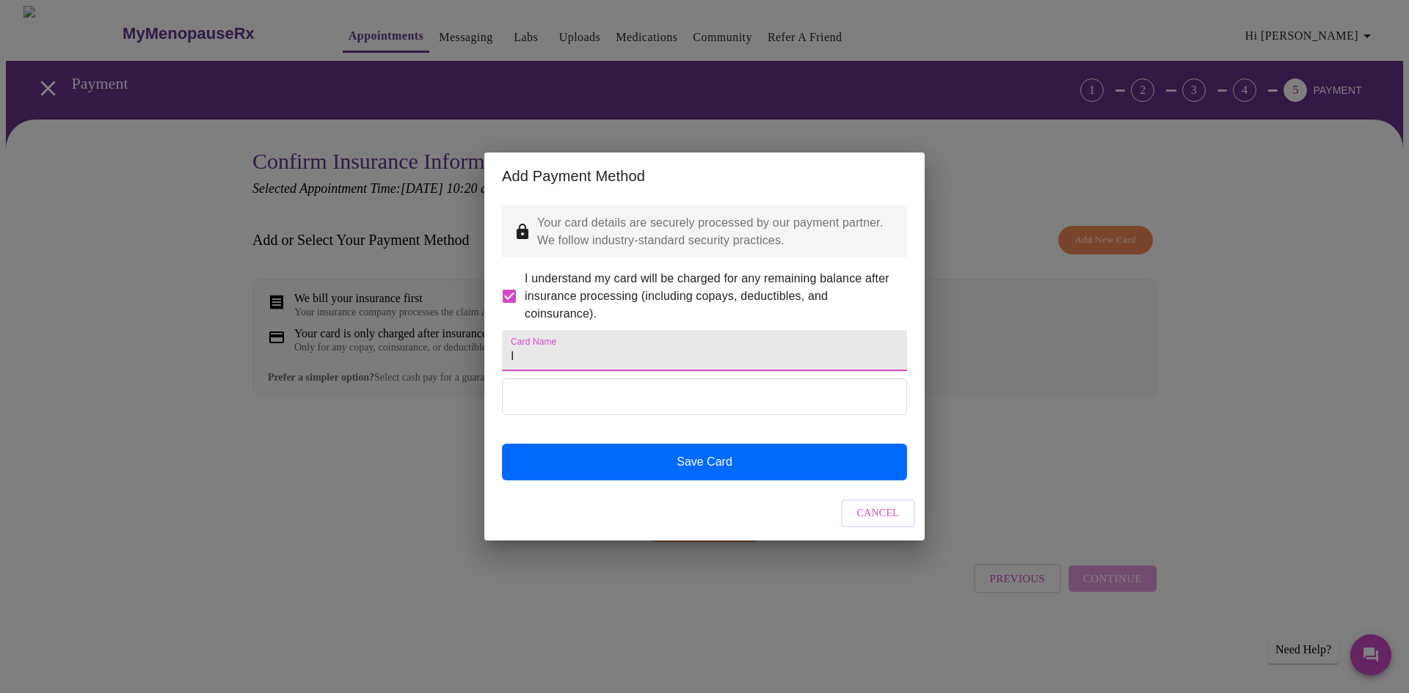
drag, startPoint x: 501, startPoint y: 357, endPoint x: 450, endPoint y: 357, distance: 51.4
click at [450, 357] on div "Add Payment Method Your card details are securely processed by our payment part…" at bounding box center [704, 346] width 1409 height 693
type input "Visa"
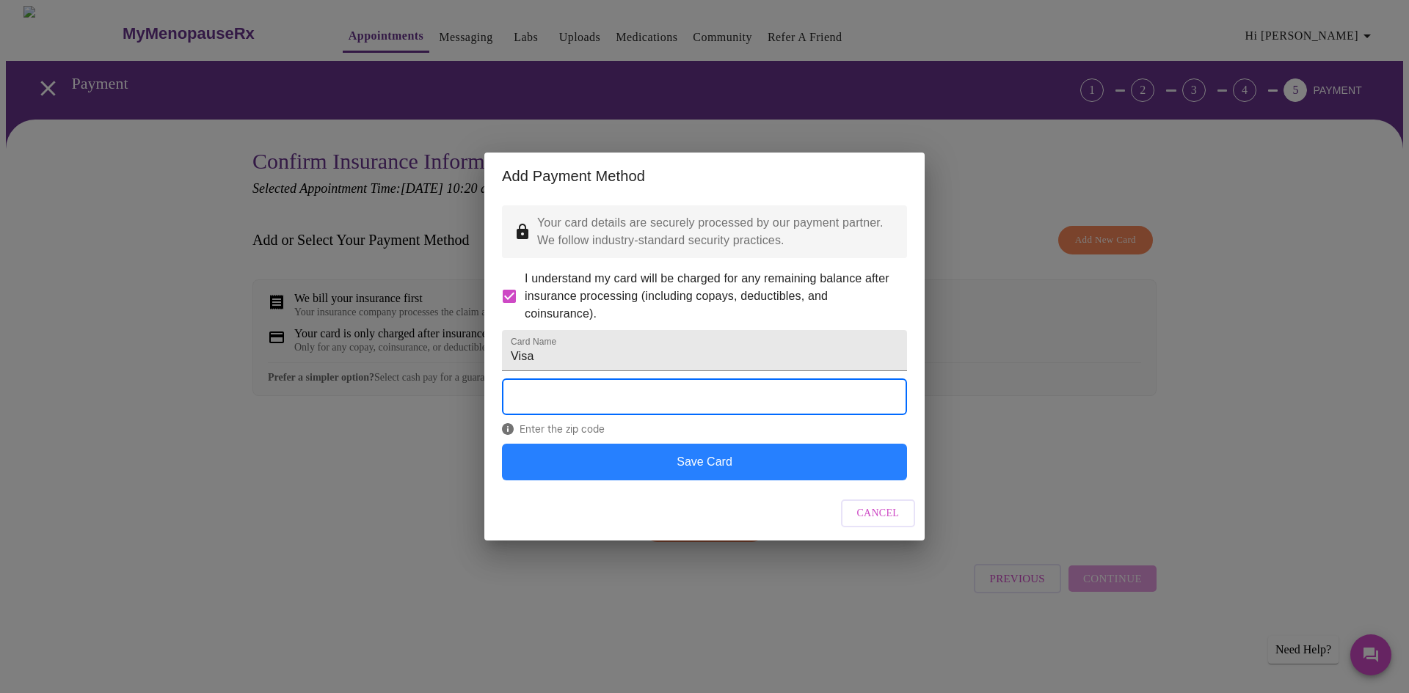
click at [716, 477] on button "Save Card" at bounding box center [704, 462] width 405 height 37
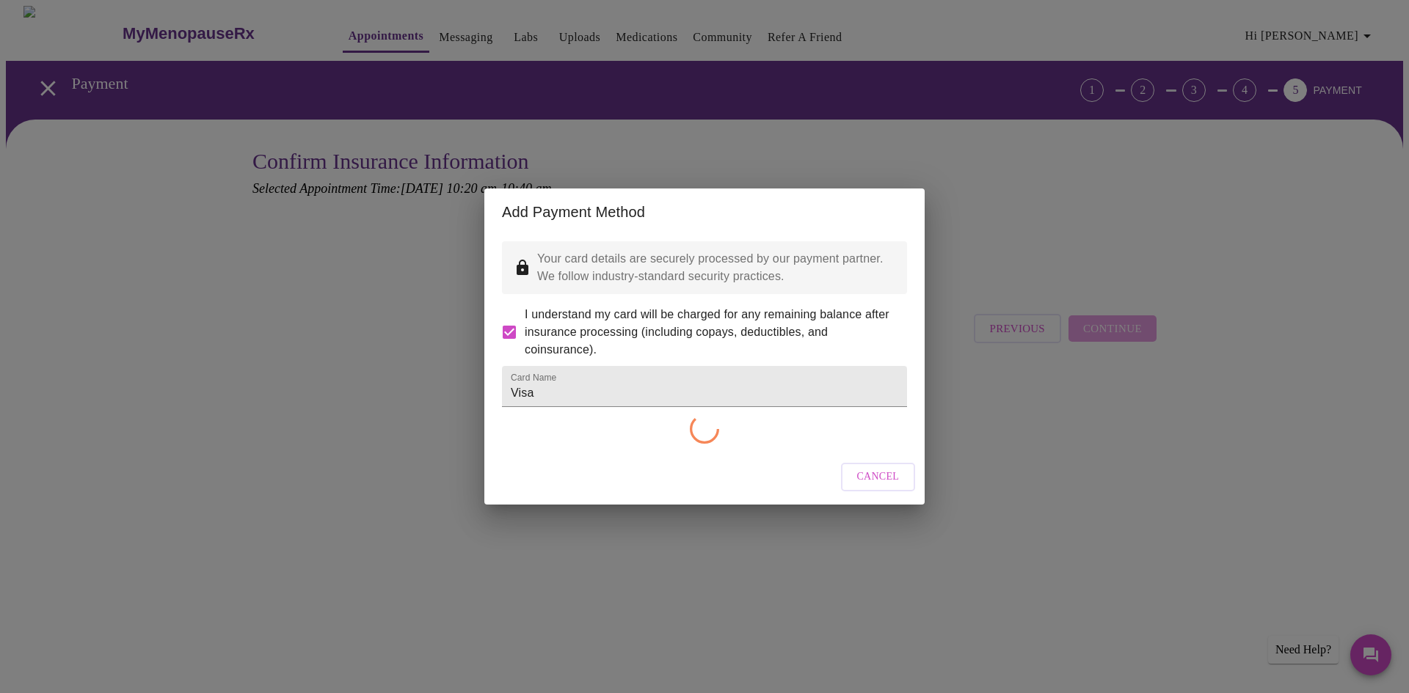
checkbox input "false"
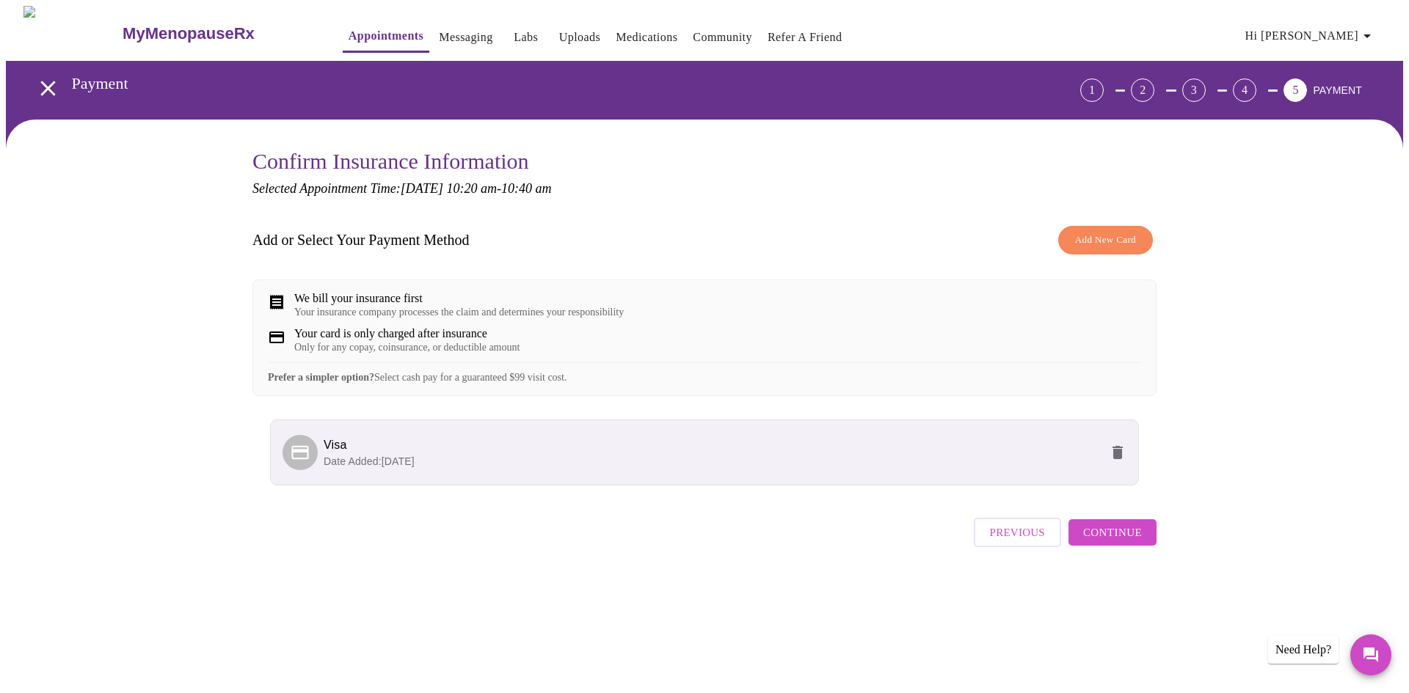
click at [1126, 542] on span "Continue" at bounding box center [1112, 532] width 59 height 19
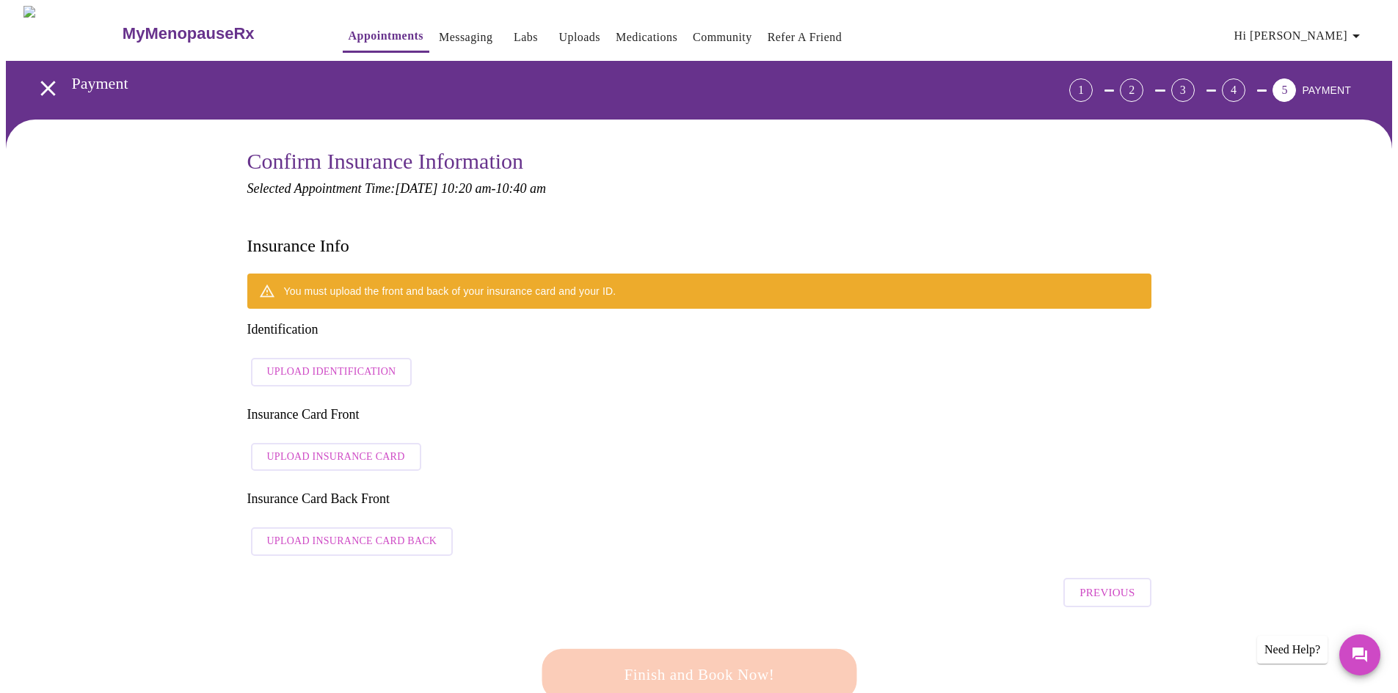
click at [354, 448] on span "Upload Insurance Card" at bounding box center [336, 457] width 138 height 18
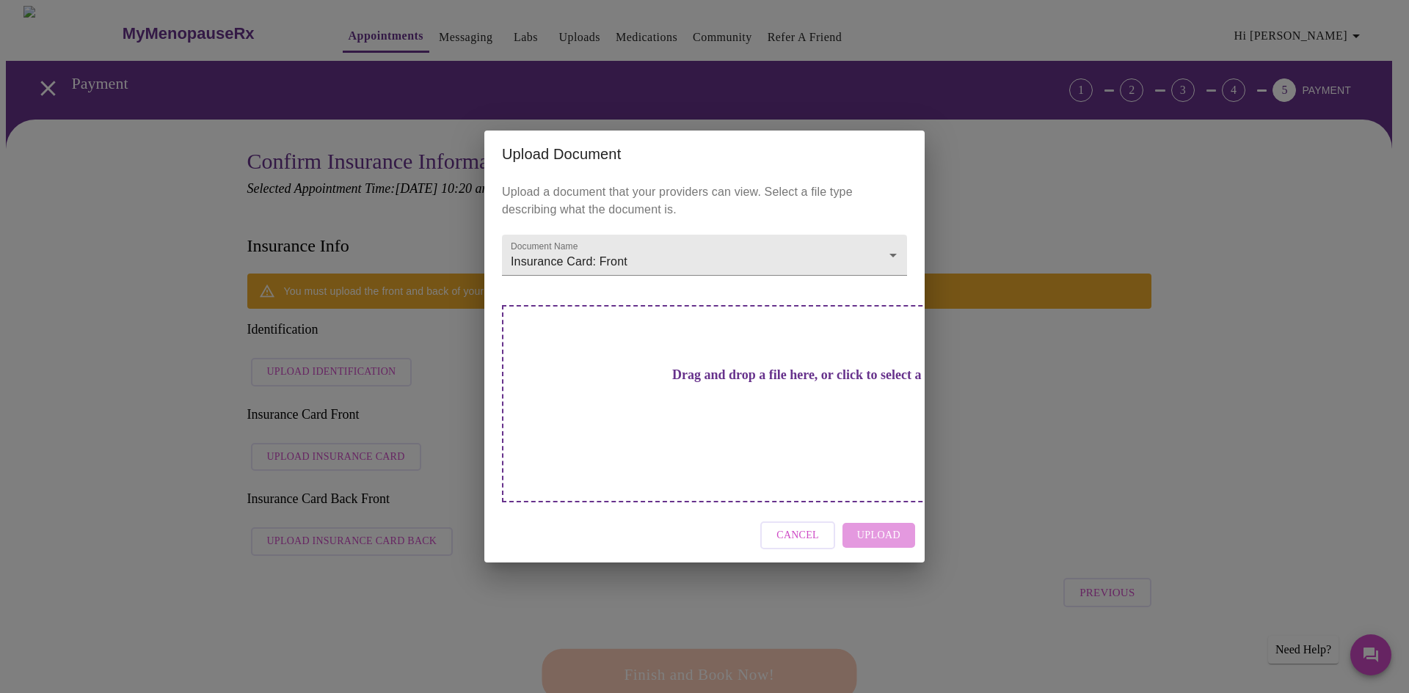
click at [878, 509] on div "Cancel Upload" at bounding box center [704, 536] width 440 height 55
click at [732, 383] on h3 "Drag and drop a file here, or click to select a file" at bounding box center [807, 375] width 405 height 15
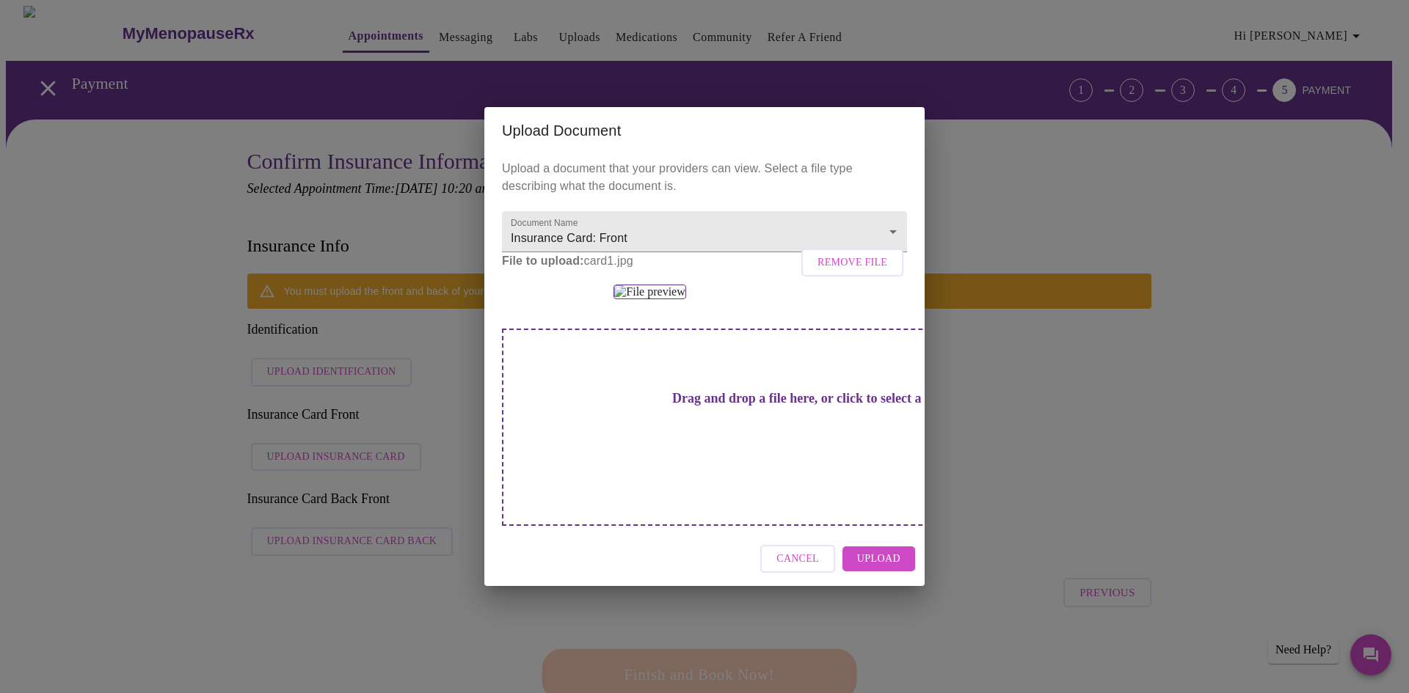
click at [887, 569] on span "Upload" at bounding box center [878, 559] width 43 height 18
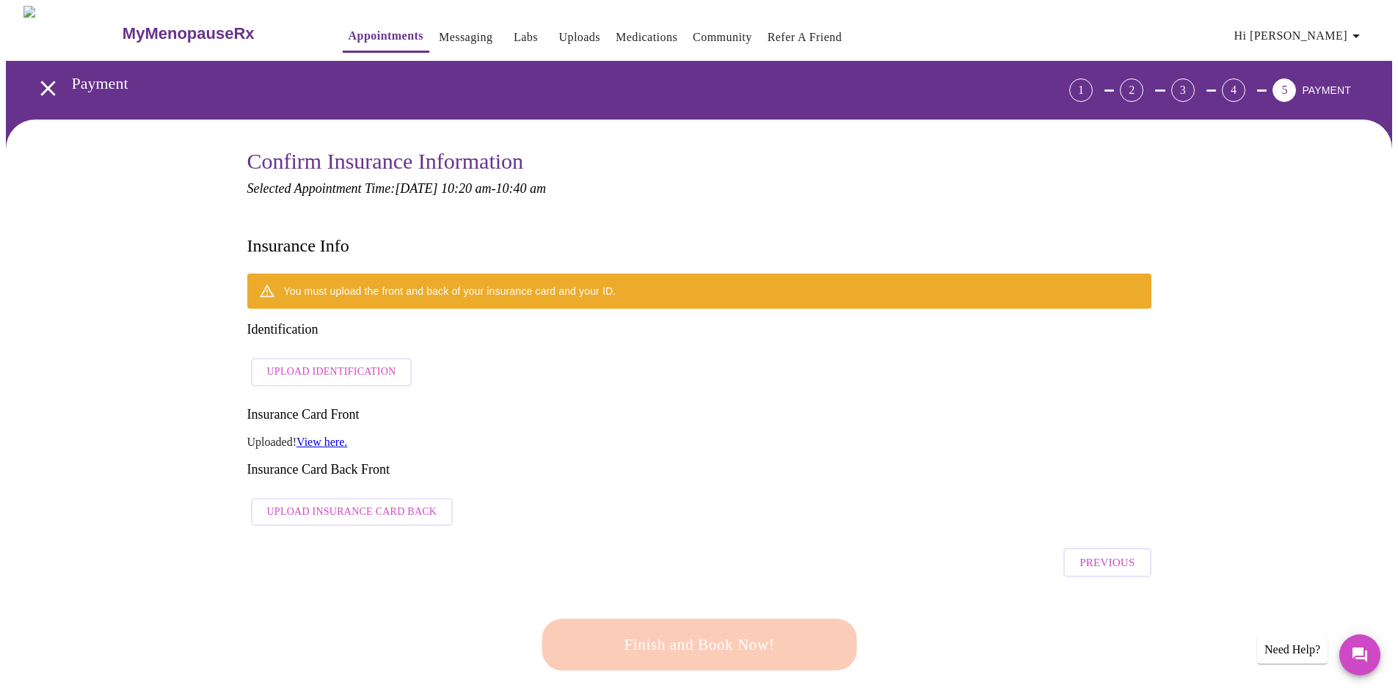
click at [390, 503] on span "Upload Insurance Card Back" at bounding box center [352, 512] width 170 height 18
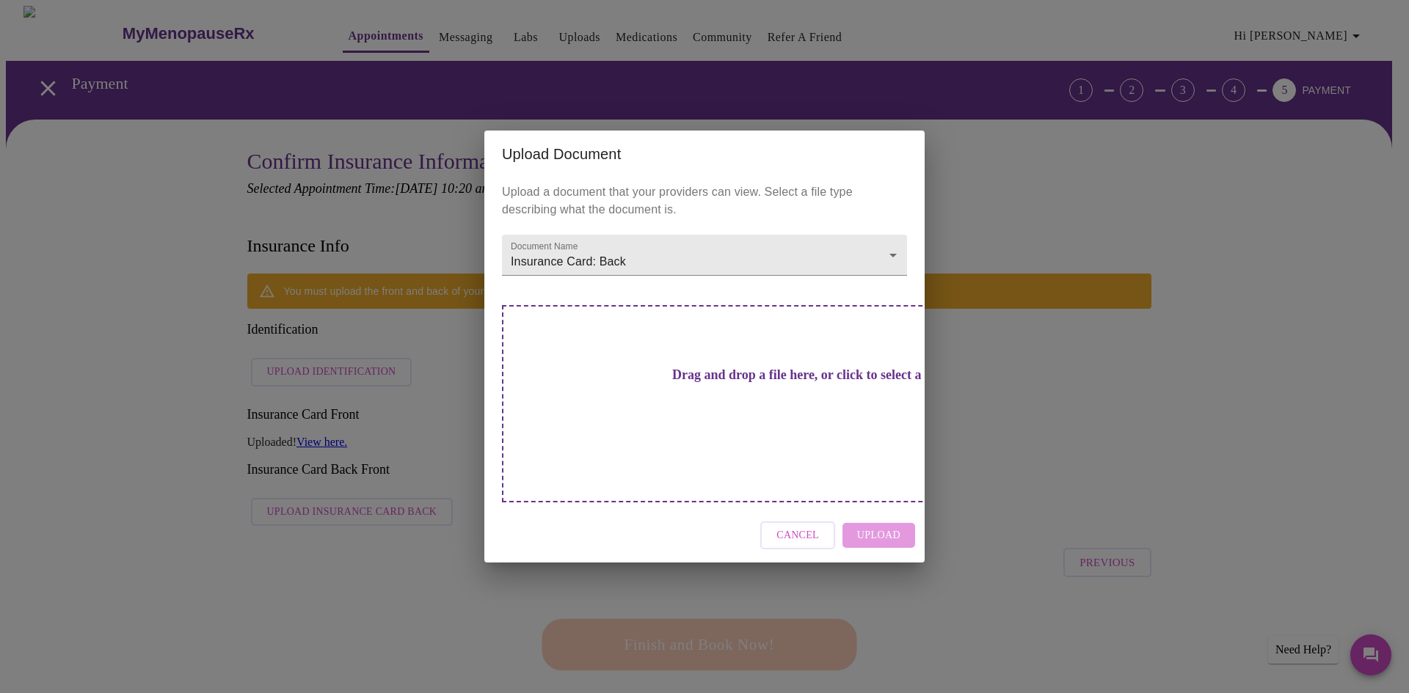
click at [877, 509] on div "Cancel Upload" at bounding box center [704, 536] width 440 height 55
click at [733, 383] on h3 "Drag and drop a file here, or click to select a file" at bounding box center [807, 375] width 405 height 15
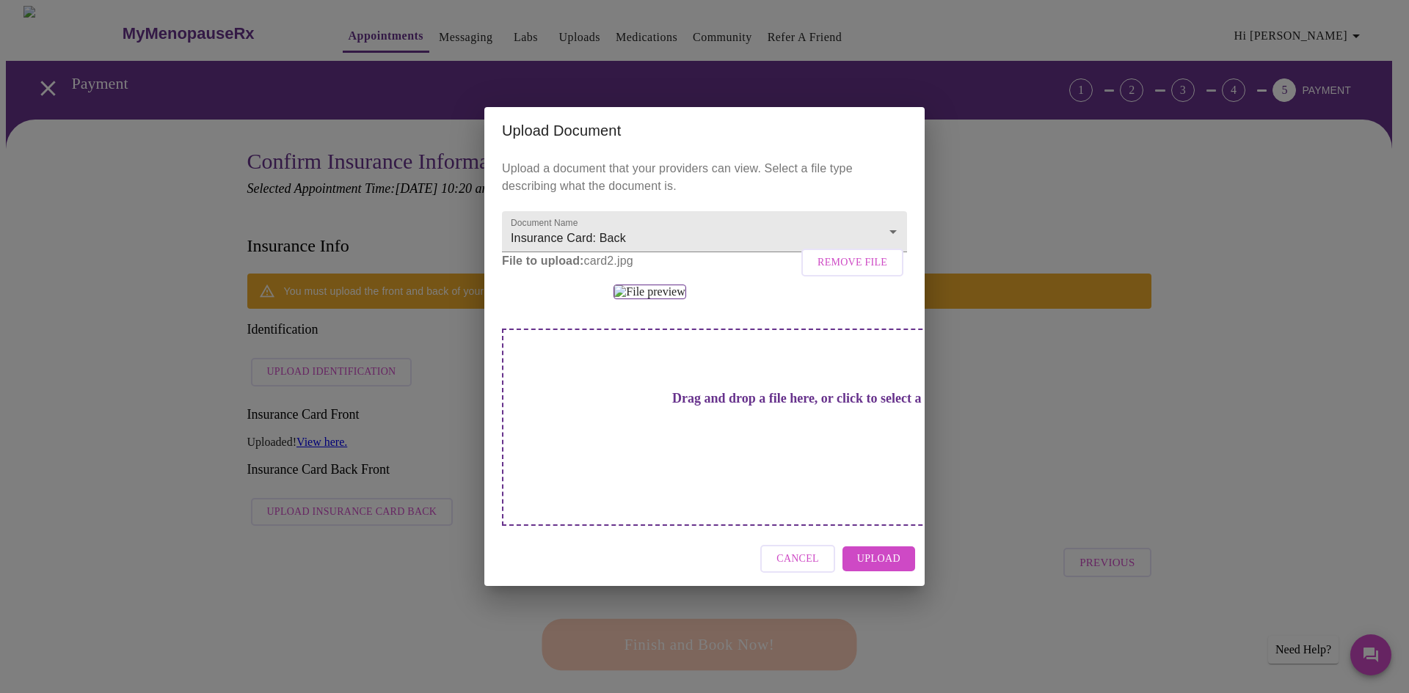
click at [887, 569] on span "Upload" at bounding box center [878, 559] width 43 height 18
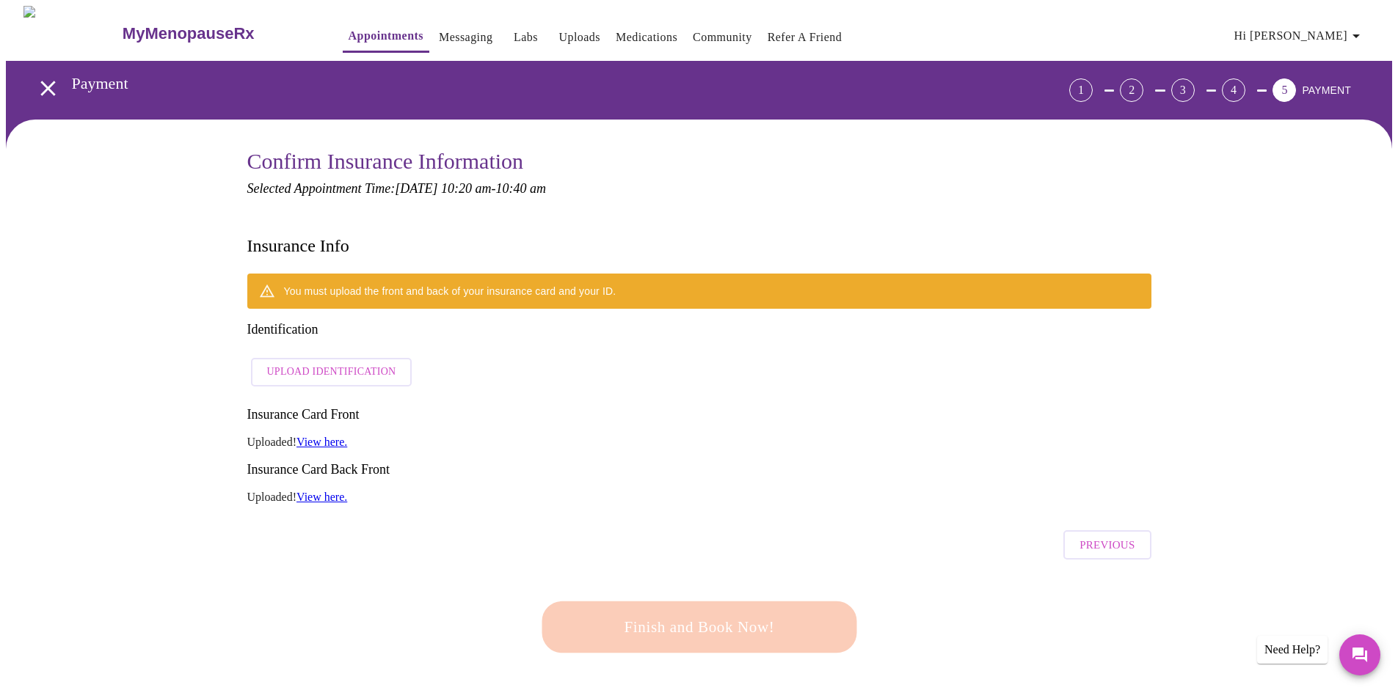
click at [350, 363] on span "Upload Identification" at bounding box center [331, 372] width 129 height 18
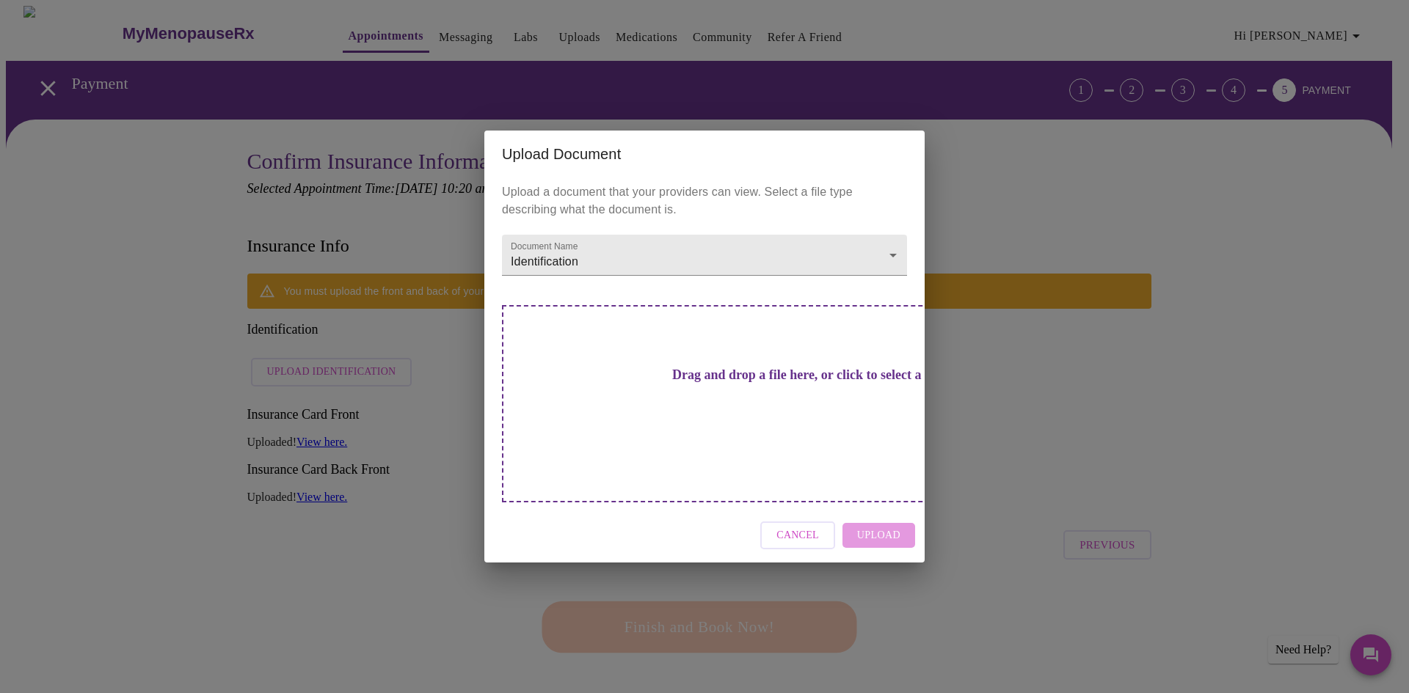
click at [874, 509] on div "Cancel Upload" at bounding box center [704, 536] width 440 height 55
click at [823, 360] on div "Drag and drop a file here, or click to select a file" at bounding box center [807, 403] width 611 height 197
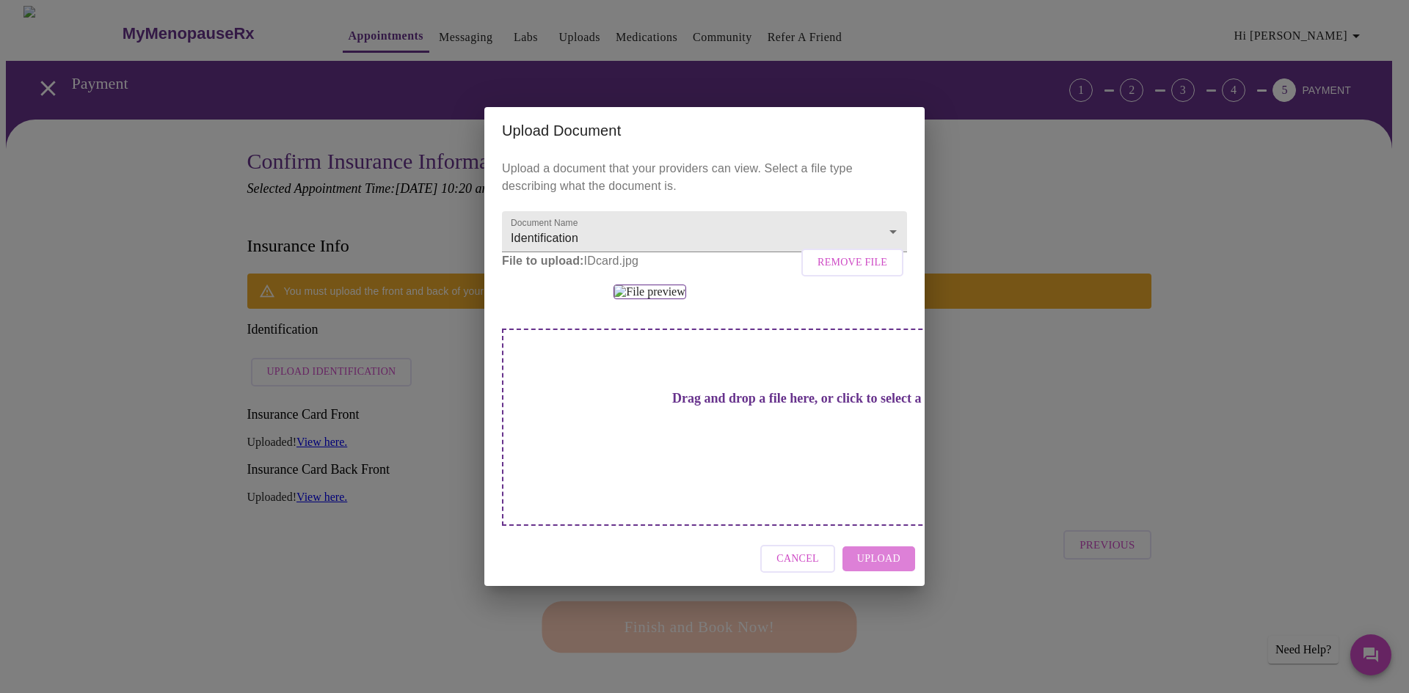
click at [890, 569] on span "Upload" at bounding box center [878, 559] width 43 height 18
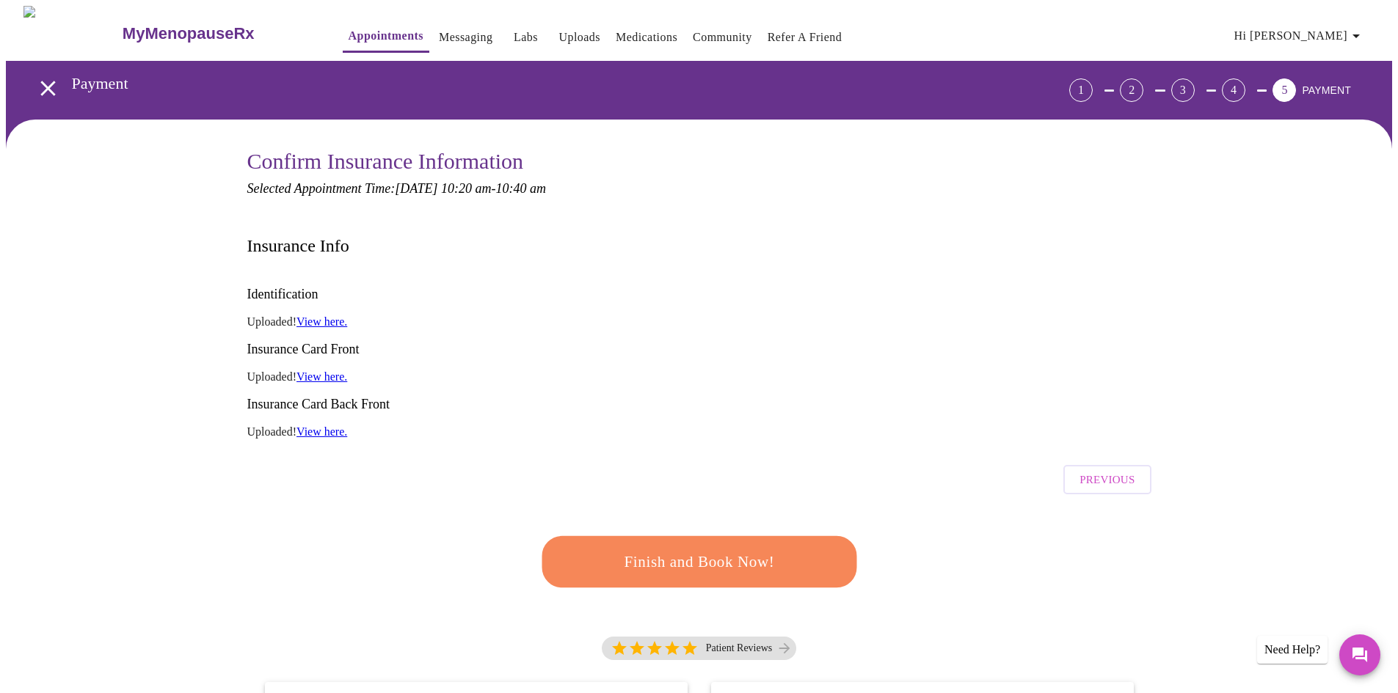
click at [333, 316] on link "View here." at bounding box center [321, 322] width 51 height 12
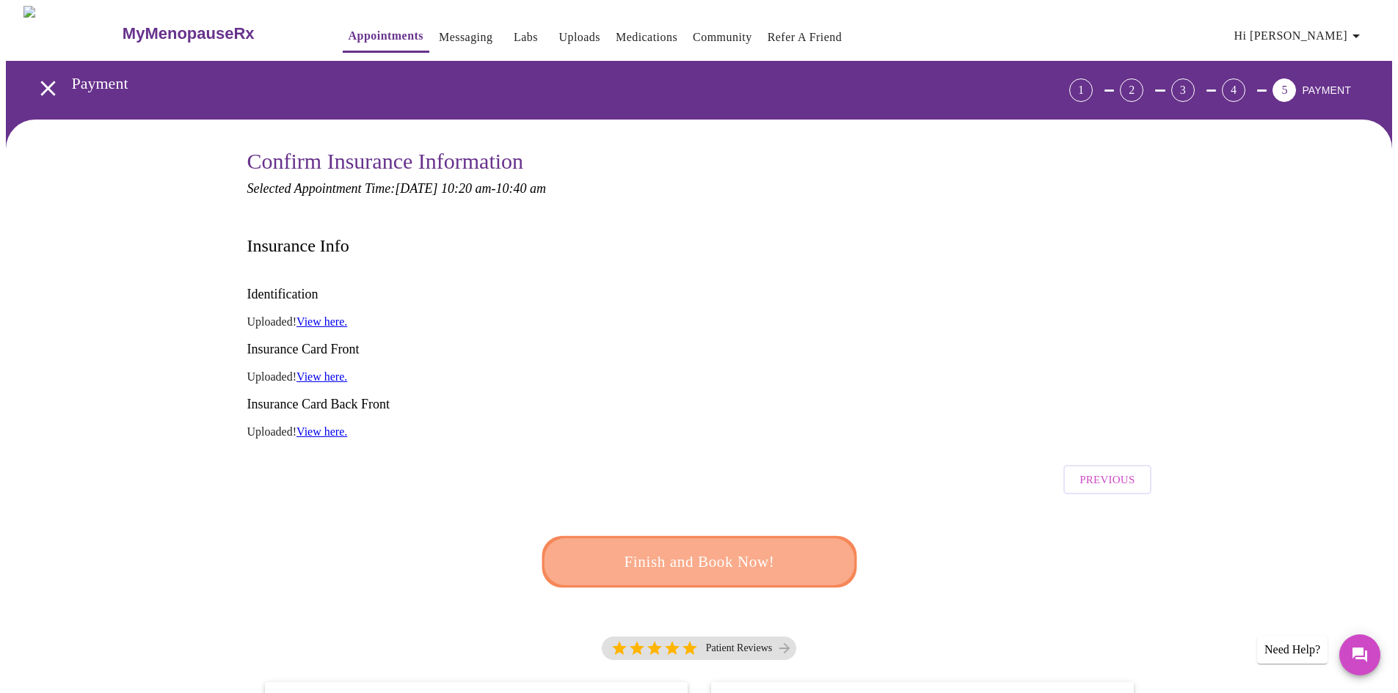
drag, startPoint x: 707, startPoint y: 511, endPoint x: 925, endPoint y: 428, distance: 232.8
click at [710, 548] on span "Finish and Book Now!" at bounding box center [698, 562] width 281 height 28
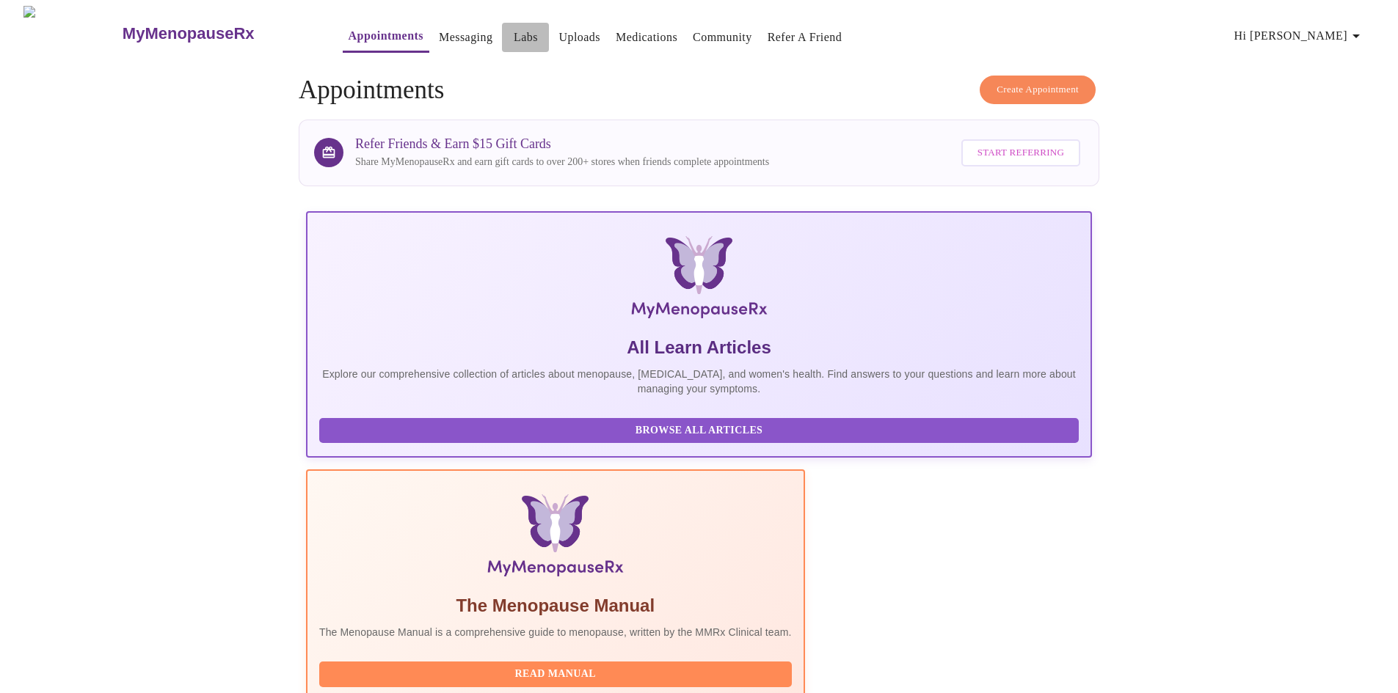
click at [514, 27] on link "Labs" at bounding box center [526, 37] width 24 height 21
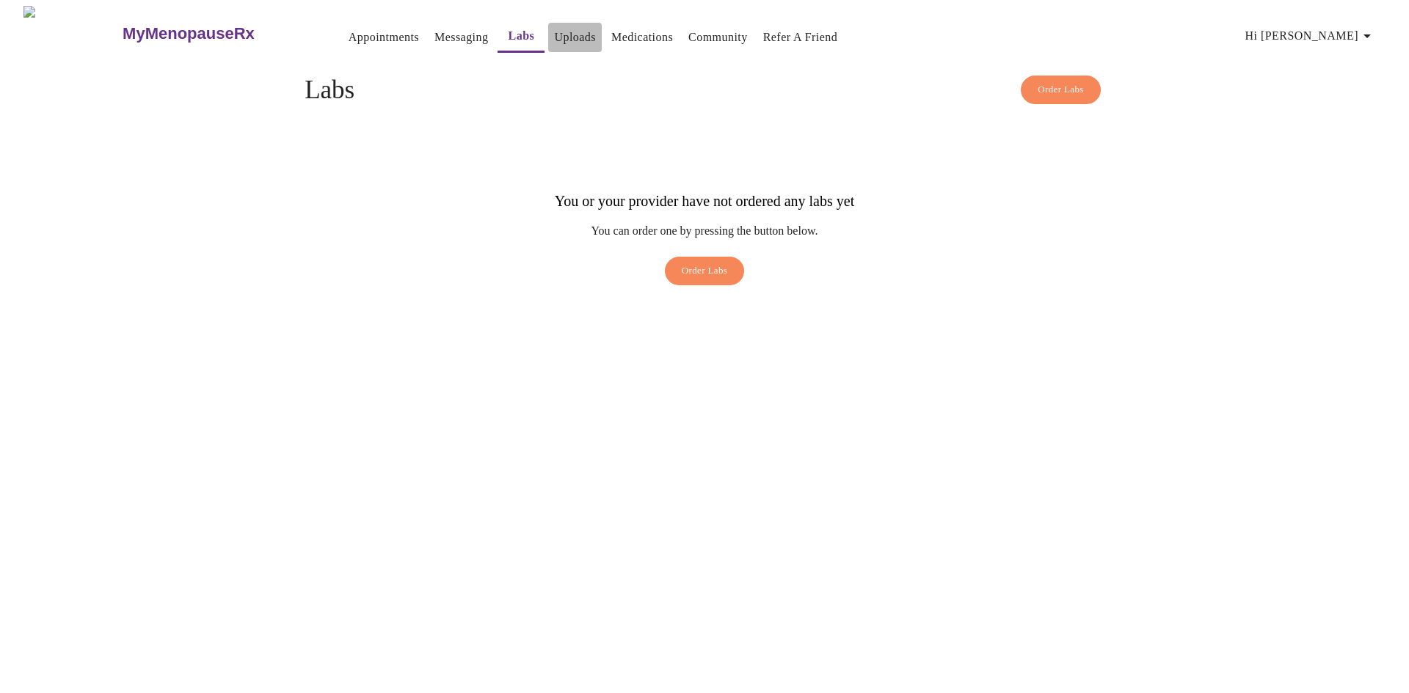
click at [554, 28] on link "Uploads" at bounding box center [575, 37] width 42 height 21
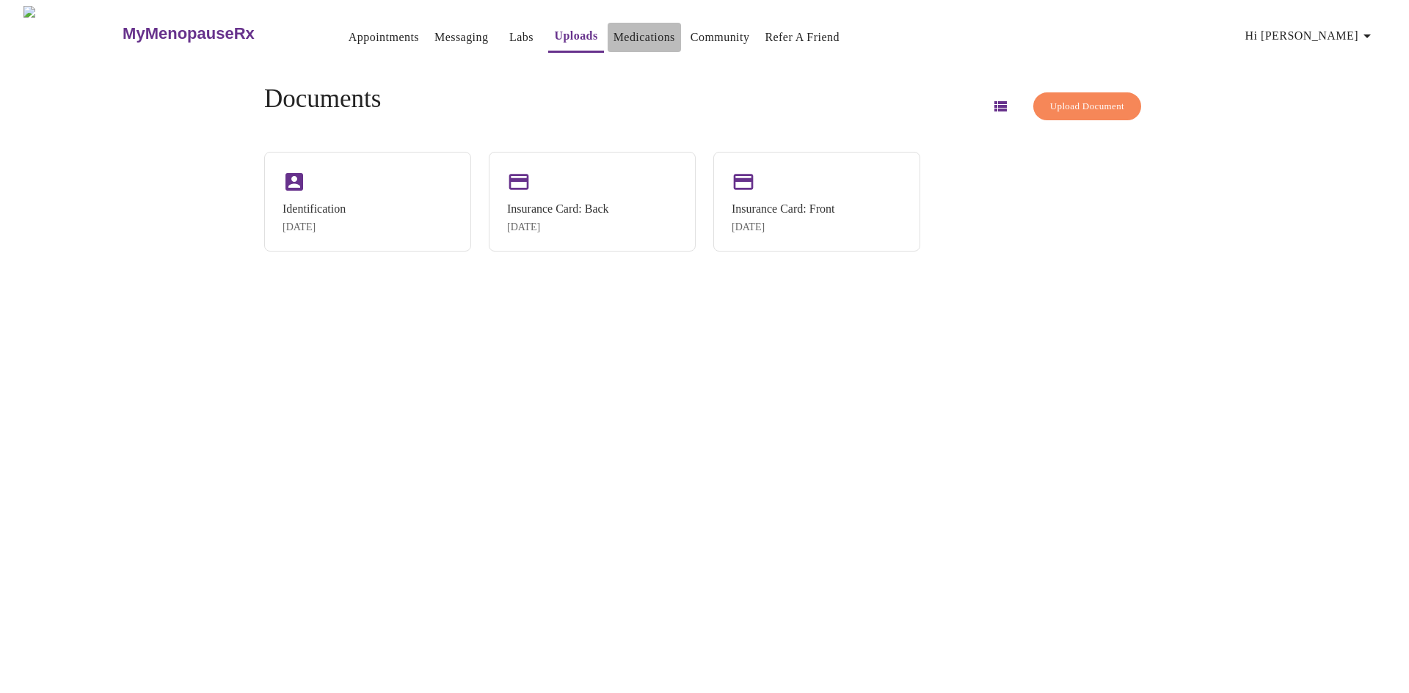
click at [614, 32] on link "Medications" at bounding box center [645, 37] width 62 height 21
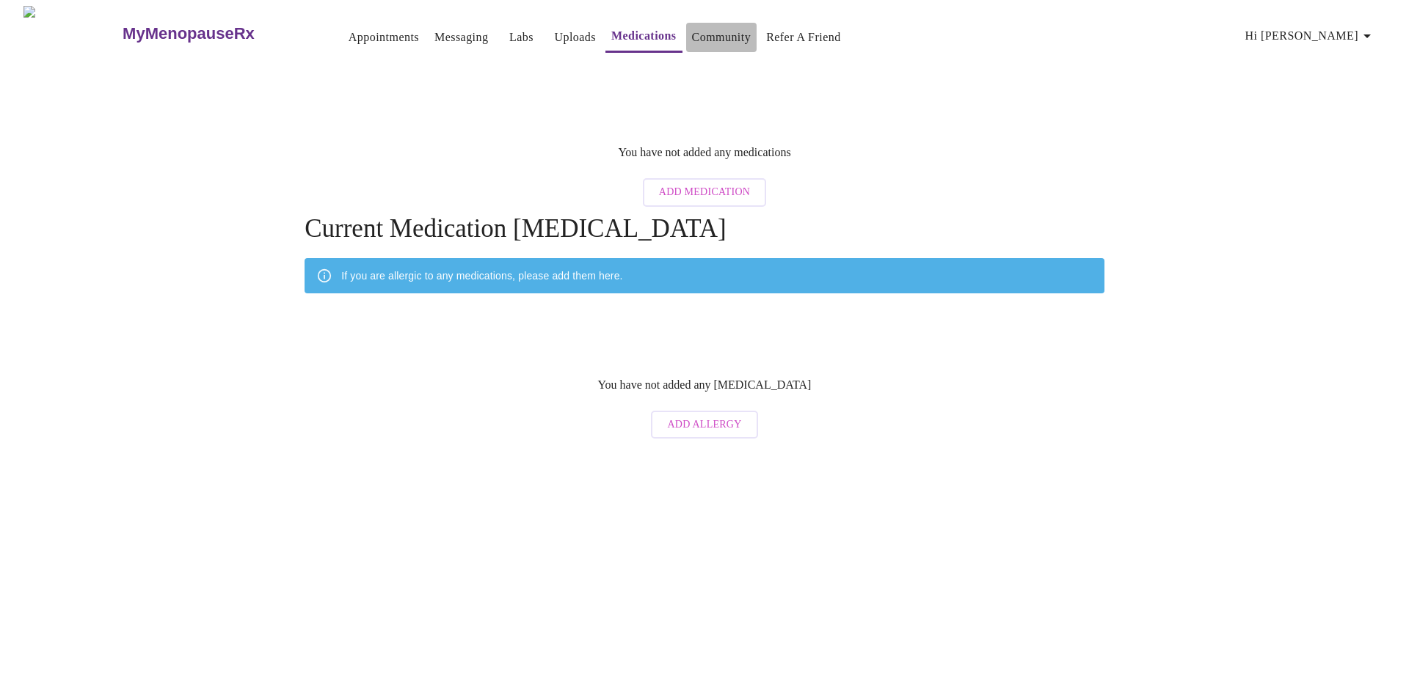
click at [692, 27] on link "Community" at bounding box center [721, 37] width 59 height 21
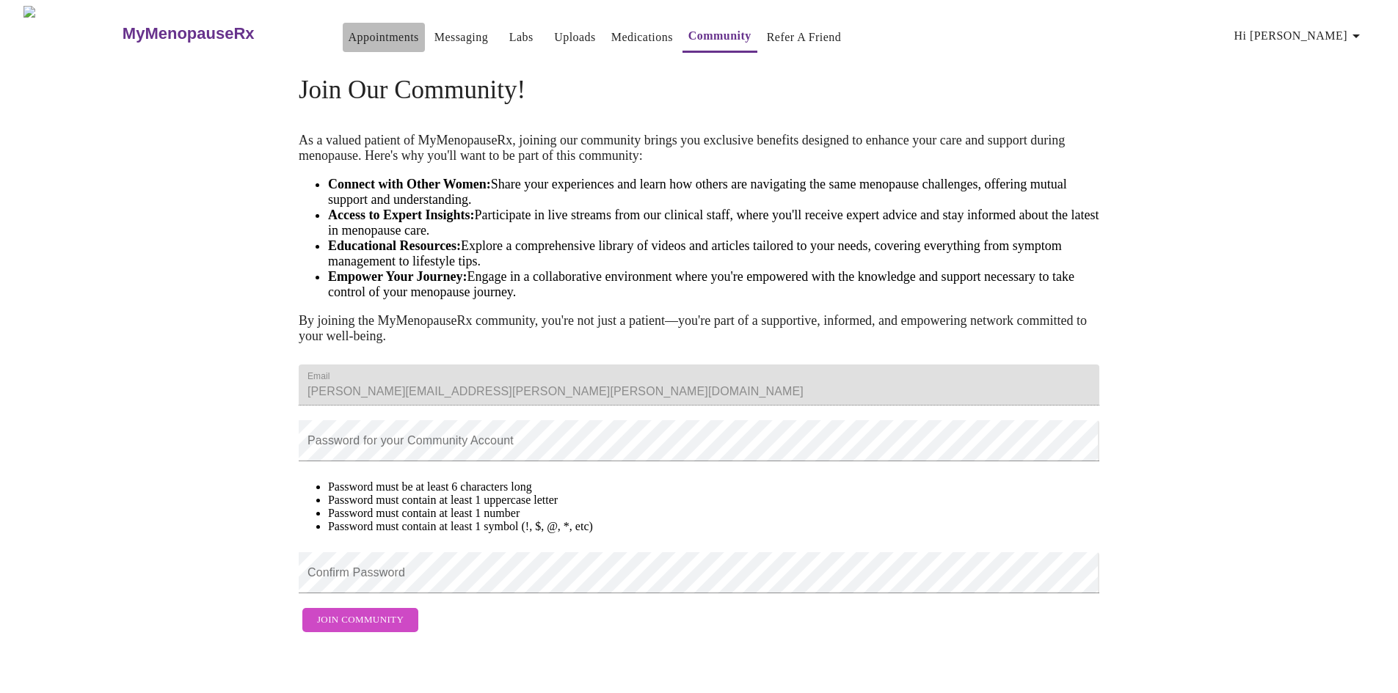
click at [349, 31] on link "Appointments" at bounding box center [384, 37] width 70 height 21
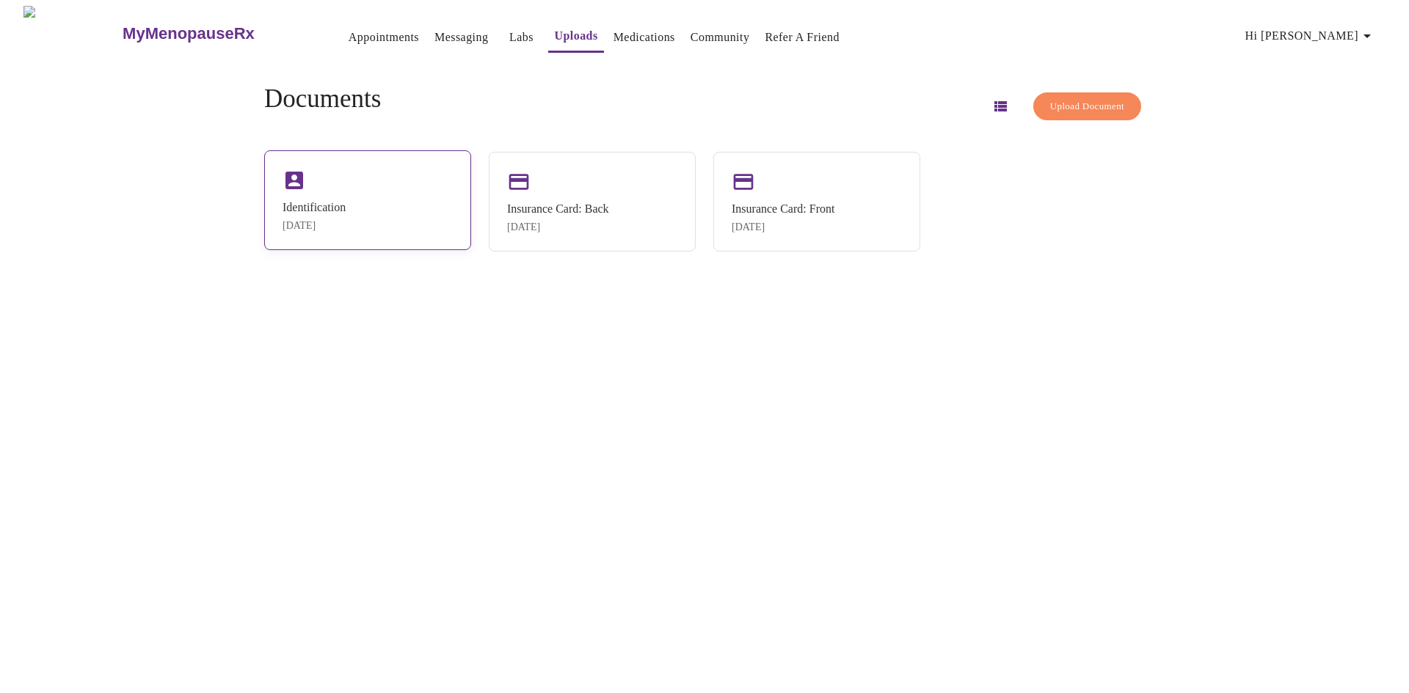
click at [342, 192] on div "Identification Sep 24, 2025" at bounding box center [367, 200] width 207 height 100
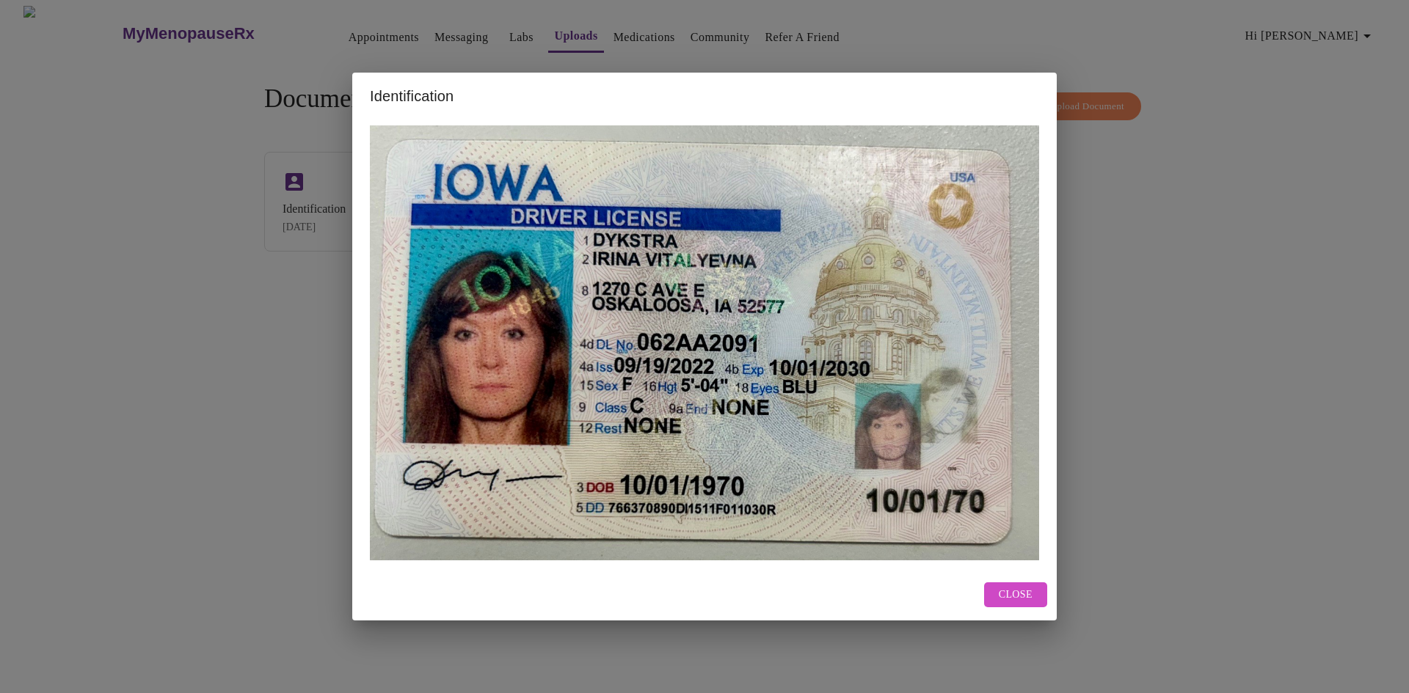
click at [1009, 596] on span "Close" at bounding box center [1016, 595] width 34 height 18
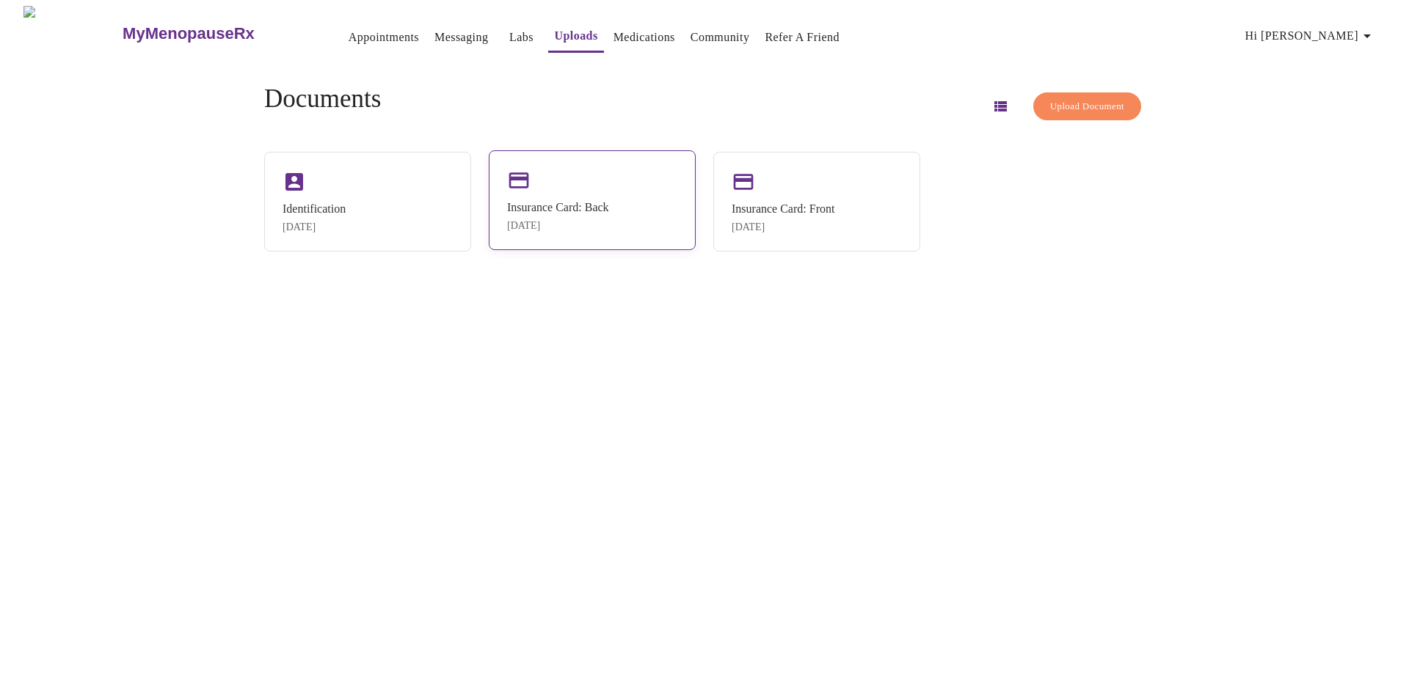
click at [609, 204] on div "Insurance Card: Back" at bounding box center [558, 207] width 102 height 13
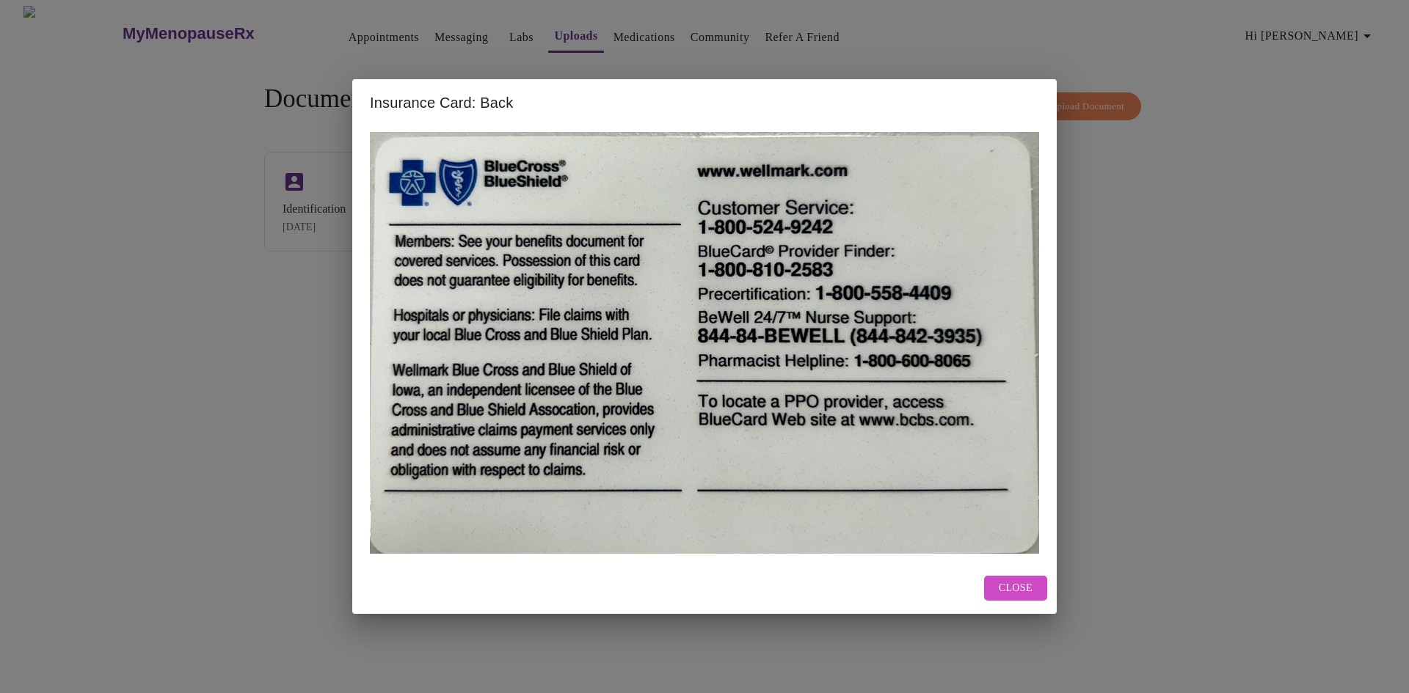
click at [1026, 589] on span "Close" at bounding box center [1016, 589] width 34 height 18
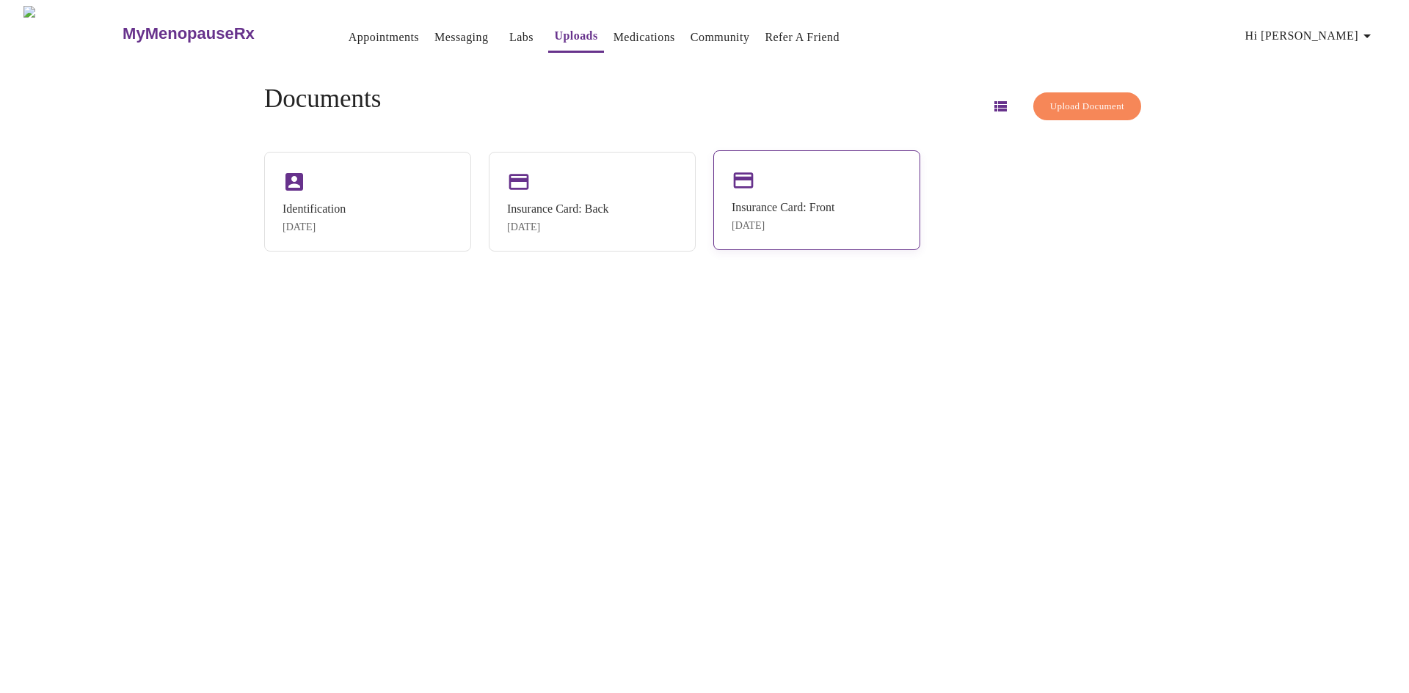
click at [778, 203] on div "Insurance Card: Front" at bounding box center [783, 207] width 103 height 13
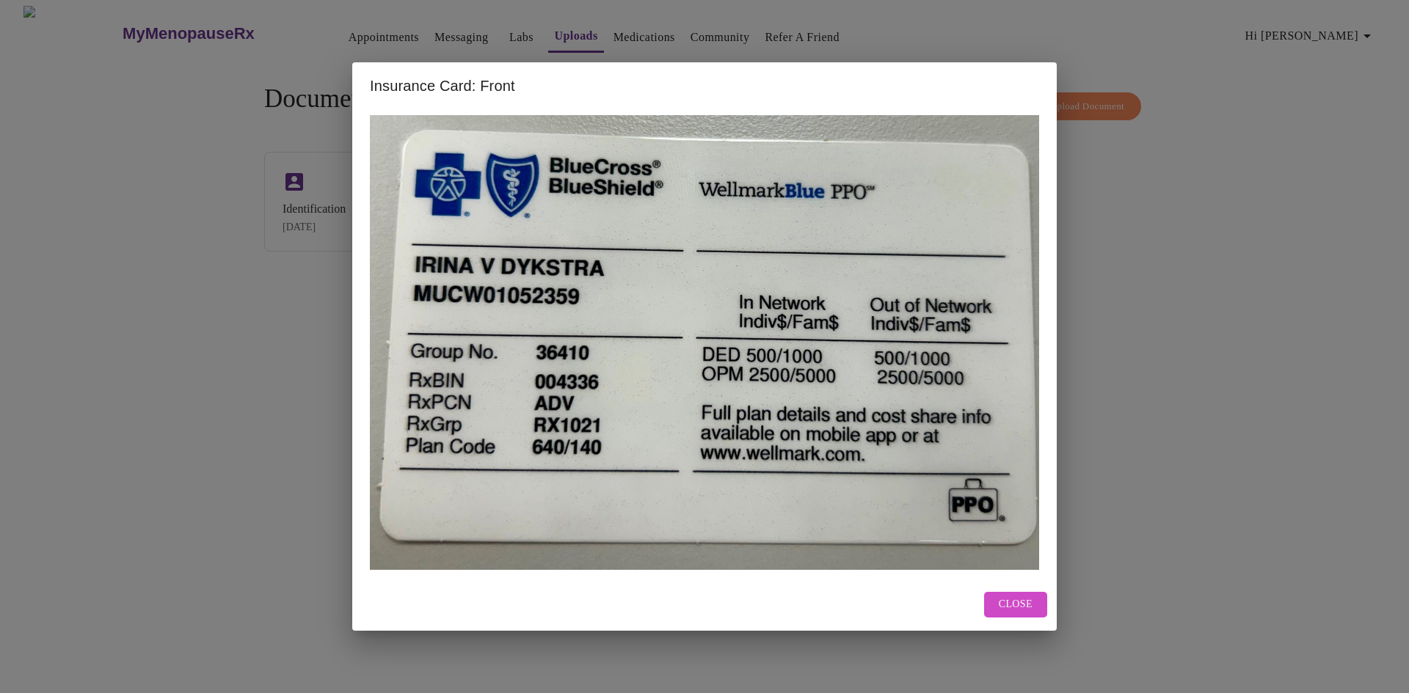
click at [1019, 599] on span "Close" at bounding box center [1016, 605] width 34 height 18
